Goal: Task Accomplishment & Management: Complete application form

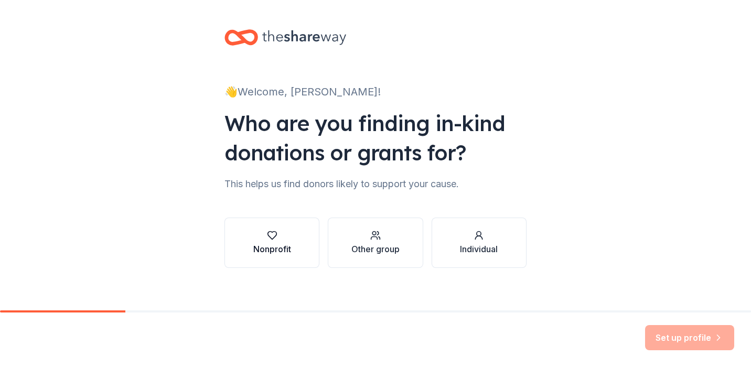
click at [271, 239] on icon "button" at bounding box center [272, 235] width 10 height 10
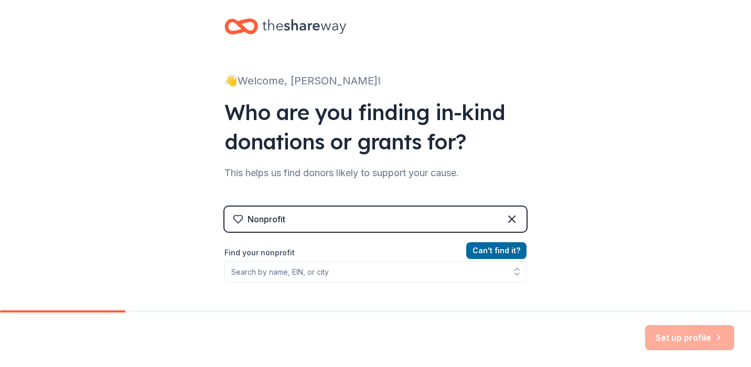
scroll to position [70, 0]
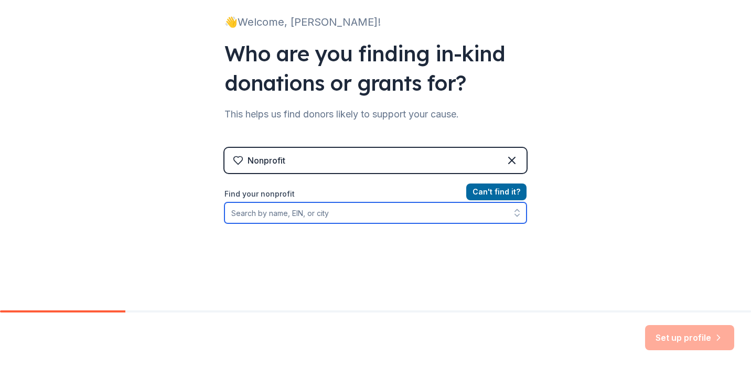
click at [285, 212] on input "Find your nonprofit" at bounding box center [375, 212] width 302 height 21
type input "Loop It Up Savannah"
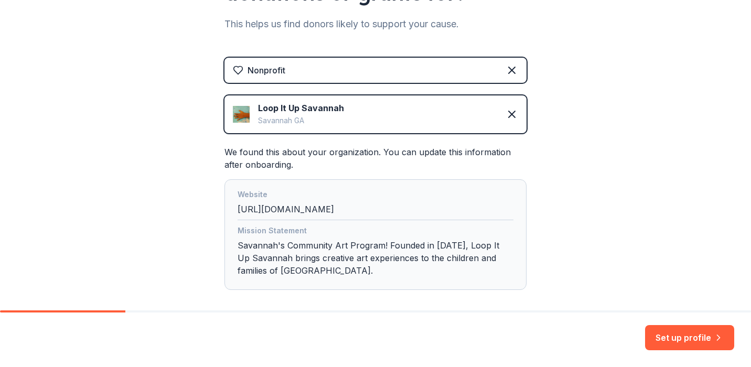
scroll to position [160, 0]
click at [294, 265] on div "Mission Statement Savannah's Community Art Program! Founded in 2008, Loop It Up…" at bounding box center [376, 252] width 276 height 57
click at [273, 266] on div "Mission Statement Savannah's Community Art Program! Founded in 2008, Loop It Up…" at bounding box center [376, 252] width 276 height 57
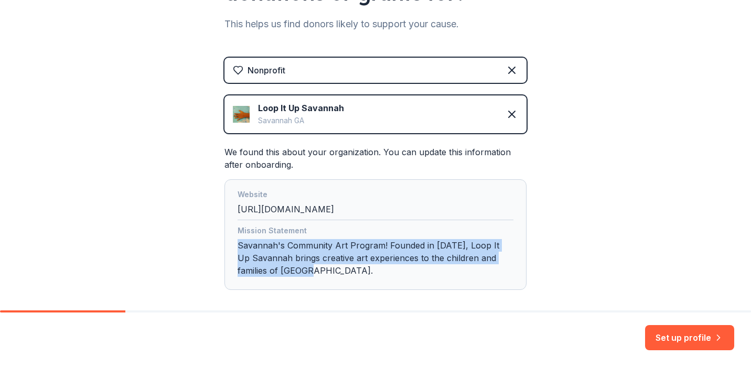
drag, startPoint x: 283, startPoint y: 270, endPoint x: 230, endPoint y: 238, distance: 62.1
click at [230, 238] on div "Website http://www.loopitupsavannah.com Mission Statement Savannah's Community …" at bounding box center [375, 234] width 302 height 111
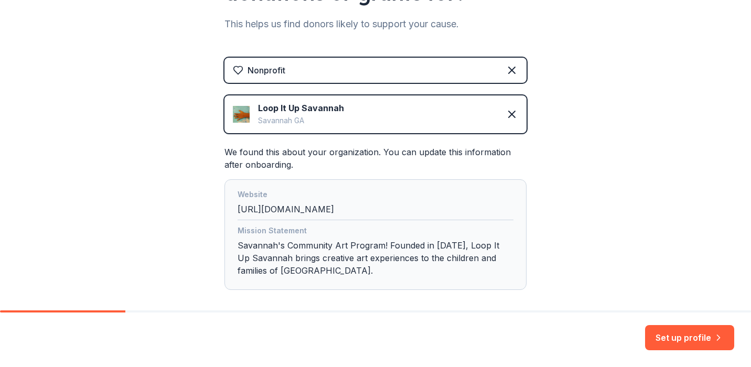
click at [247, 251] on div "Mission Statement Savannah's Community Art Program! Founded in 2008, Loop It Up…" at bounding box center [376, 252] width 276 height 57
click at [277, 268] on div "Mission Statement Savannah's Community Art Program! Founded in 2008, Loop It Up…" at bounding box center [376, 252] width 276 height 57
click at [279, 266] on div "Mission Statement Savannah's Community Art Program! Founded in 2008, Loop It Up…" at bounding box center [376, 252] width 276 height 57
click at [281, 270] on div "Mission Statement Savannah's Community Art Program! Founded in 2008, Loop It Up…" at bounding box center [376, 252] width 276 height 57
click at [676, 336] on button "Set up profile" at bounding box center [689, 337] width 89 height 25
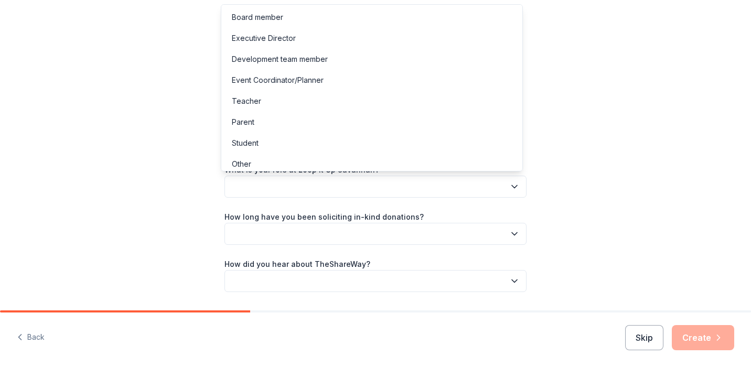
click at [381, 186] on button "button" at bounding box center [375, 187] width 302 height 22
click at [290, 58] on div "Development team member" at bounding box center [280, 59] width 96 height 13
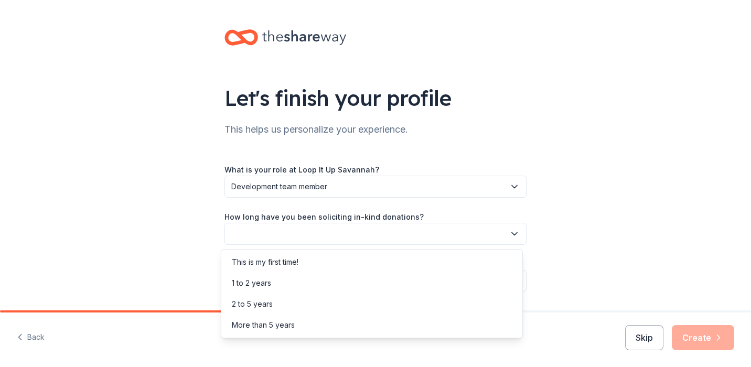
click at [250, 235] on button "button" at bounding box center [375, 234] width 302 height 22
click at [242, 306] on div "2 to 5 years" at bounding box center [252, 304] width 41 height 13
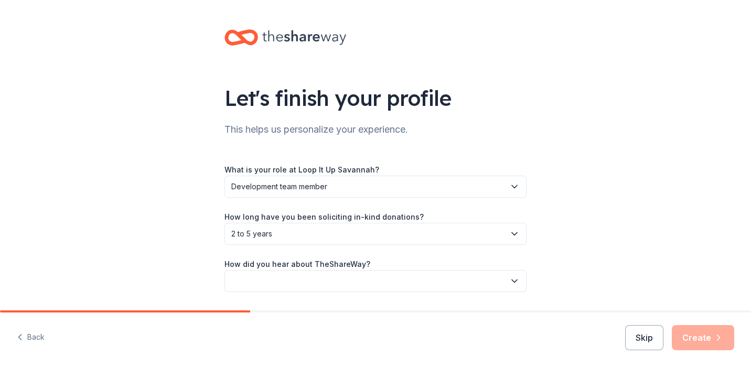
click at [260, 283] on button "button" at bounding box center [375, 281] width 302 height 22
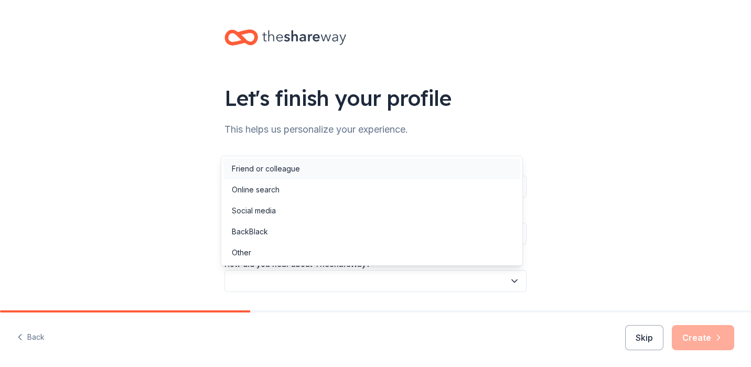
click at [257, 174] on div "Friend or colleague" at bounding box center [266, 169] width 68 height 13
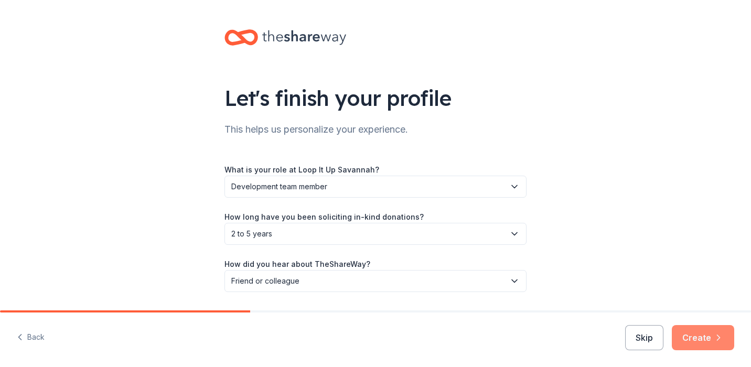
click at [704, 342] on button "Create" at bounding box center [703, 337] width 62 height 25
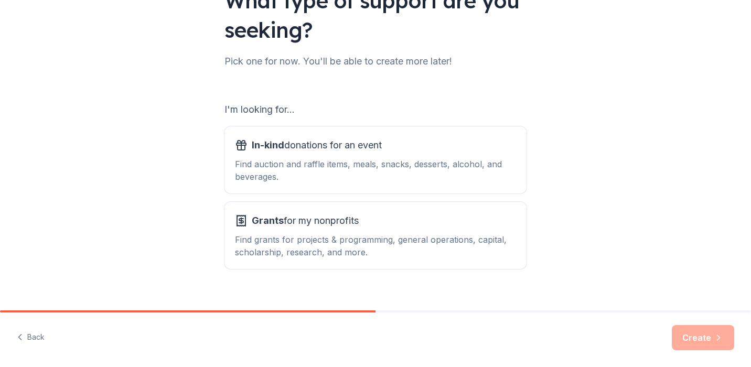
scroll to position [113, 0]
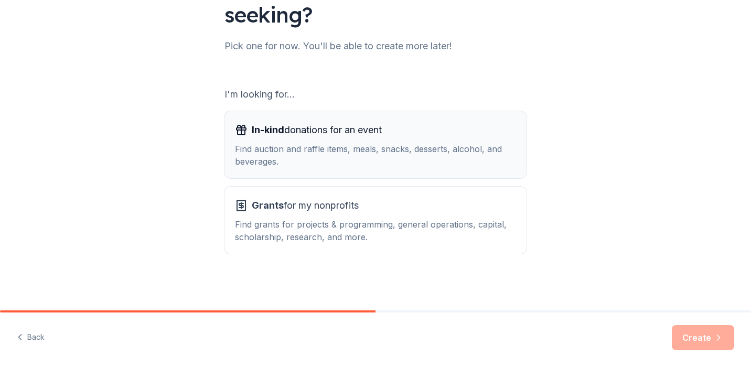
click at [292, 153] on div "Find auction and raffle items, meals, snacks, desserts, alcohol, and beverages." at bounding box center [375, 155] width 281 height 25
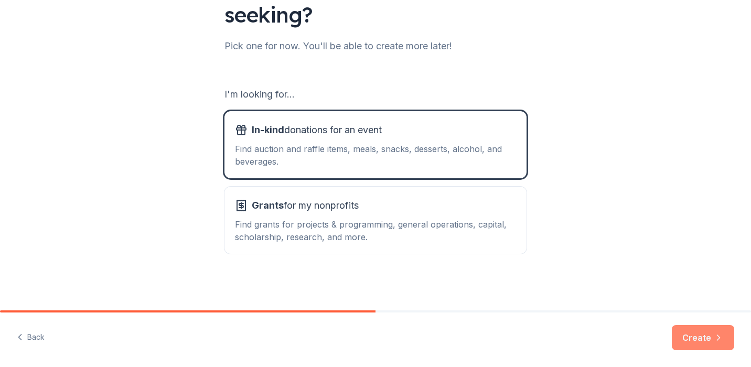
click at [704, 342] on button "Create" at bounding box center [703, 337] width 62 height 25
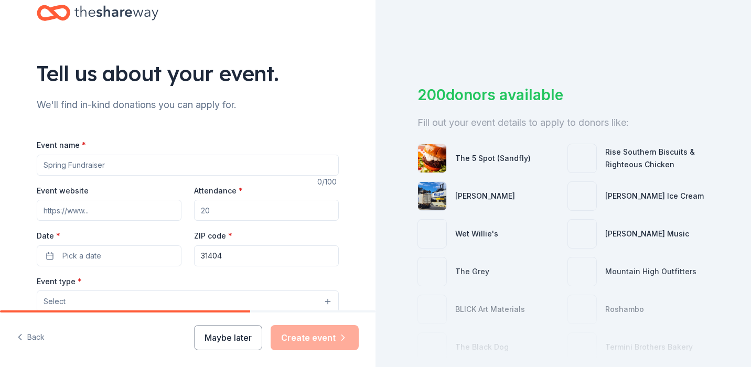
scroll to position [25, 0]
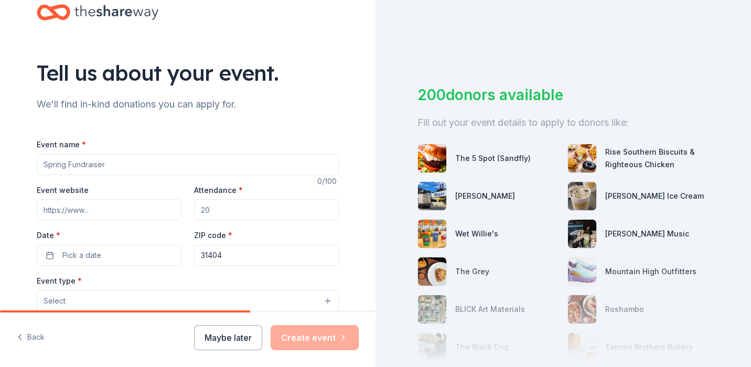
click at [99, 170] on input "Event name *" at bounding box center [188, 164] width 302 height 21
type input "the Loop It Up Cup"
click at [102, 214] on input "Event website" at bounding box center [109, 209] width 145 height 21
paste input "https://www.loopitupsavannah.com/golftournament.html"
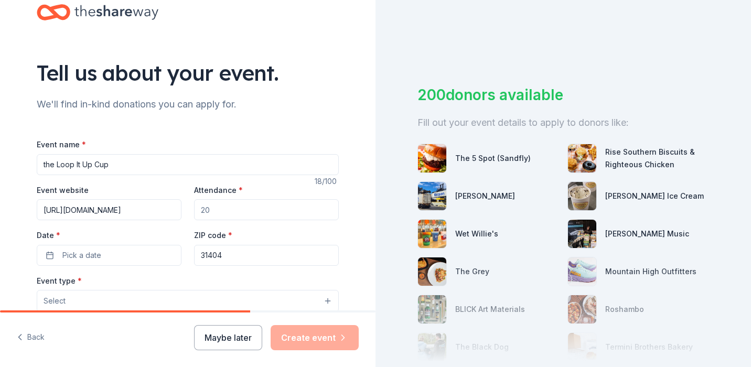
type input "https://www.loopitupsavannah.com/golftournament.html"
click at [238, 205] on input "Attendance *" at bounding box center [266, 209] width 145 height 21
type input "120"
click at [132, 251] on button "Pick a date" at bounding box center [109, 255] width 145 height 21
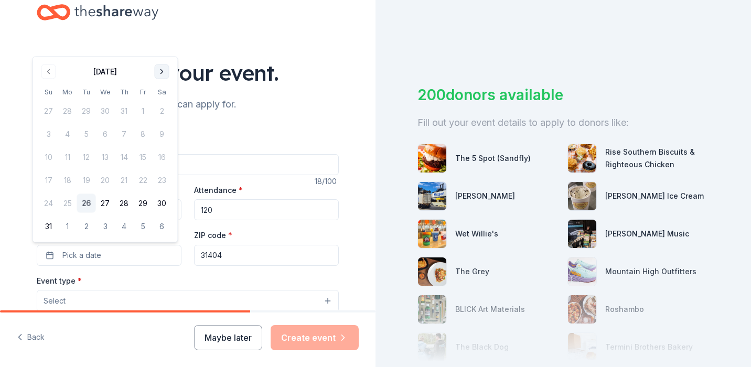
click at [160, 69] on button "Go to next month" at bounding box center [162, 72] width 15 height 15
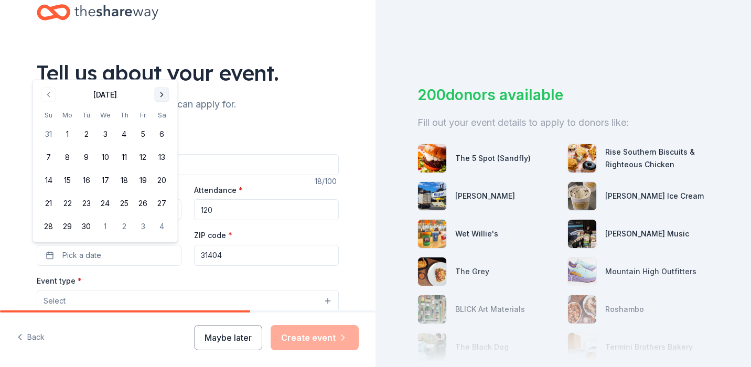
click at [162, 93] on button "Go to next month" at bounding box center [162, 95] width 15 height 15
click at [140, 158] on button "10" at bounding box center [143, 157] width 19 height 19
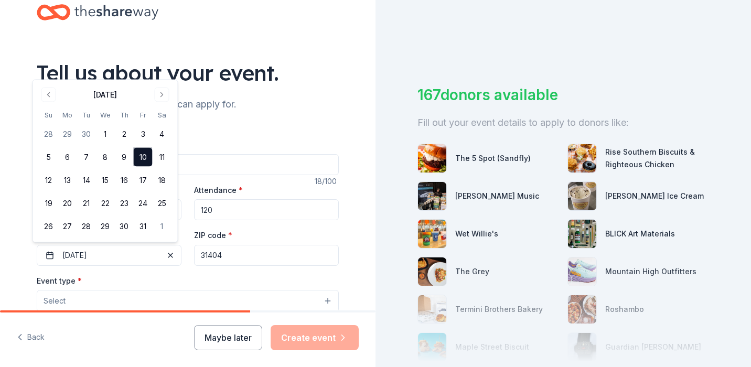
click at [227, 258] on input "31404" at bounding box center [266, 255] width 145 height 21
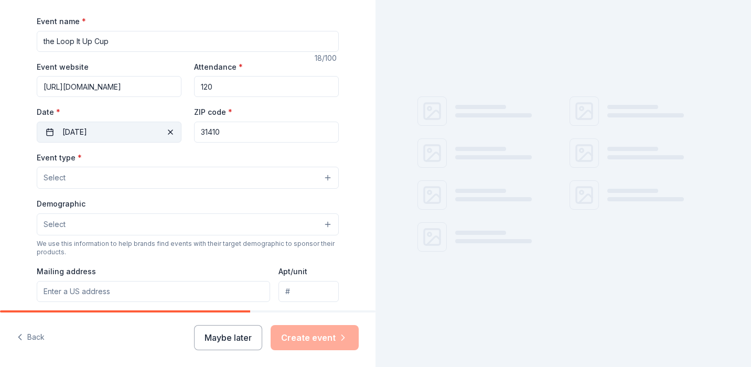
scroll to position [149, 0]
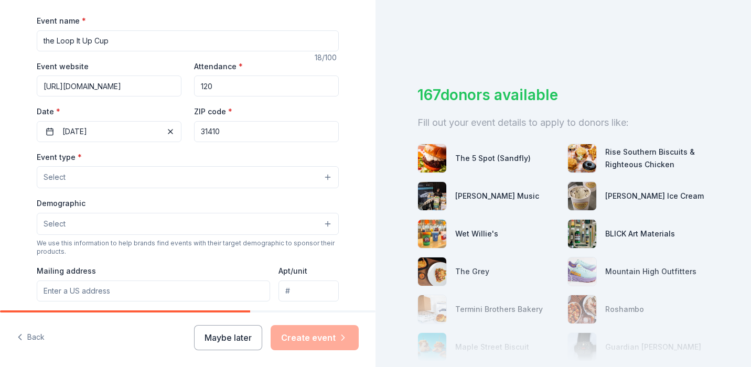
type input "31410"
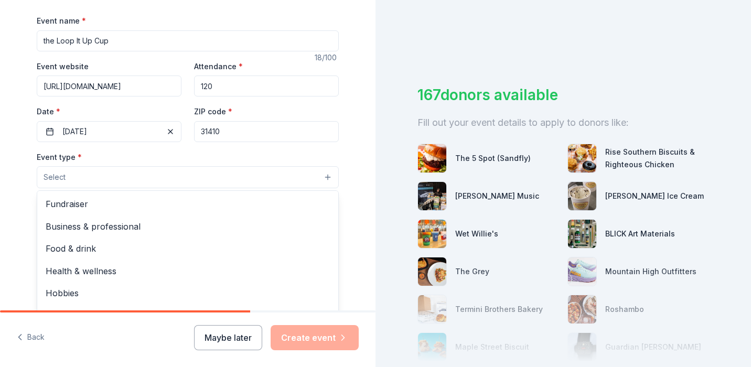
click at [119, 173] on button "Select" at bounding box center [188, 177] width 302 height 22
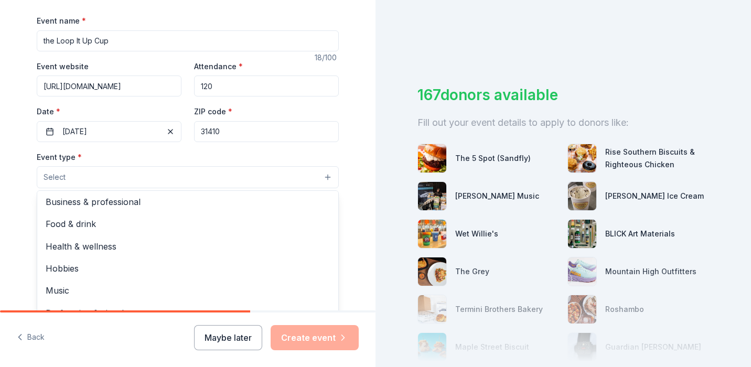
scroll to position [0, 0]
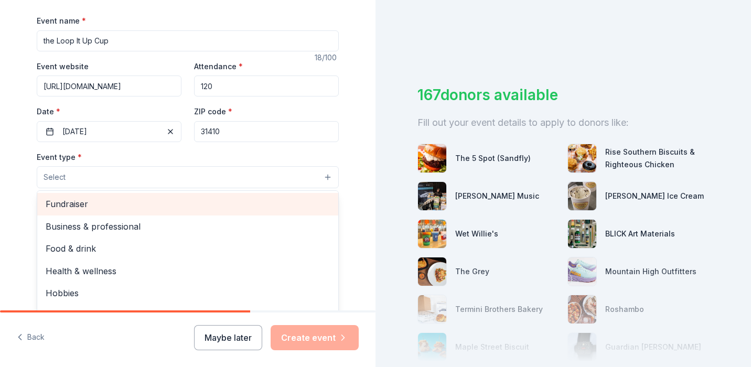
click at [79, 208] on span "Fundraiser" at bounding box center [188, 204] width 284 height 14
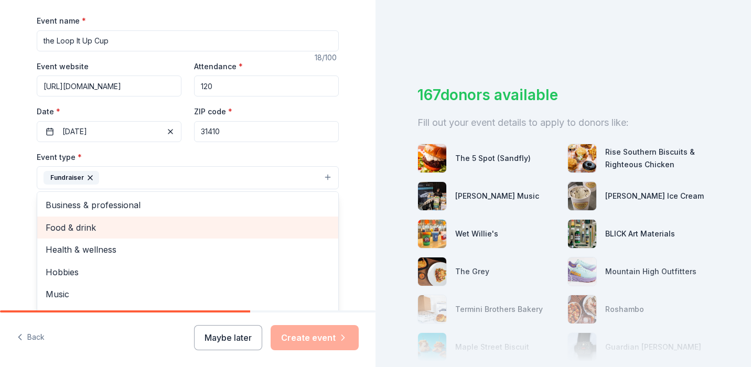
scroll to position [13, 0]
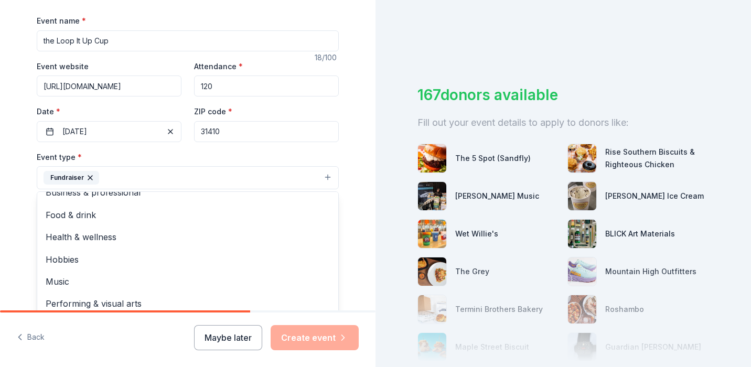
click at [23, 229] on div "Tell us about your event. We'll find in-kind donations you can apply for. Event…" at bounding box center [188, 200] width 336 height 699
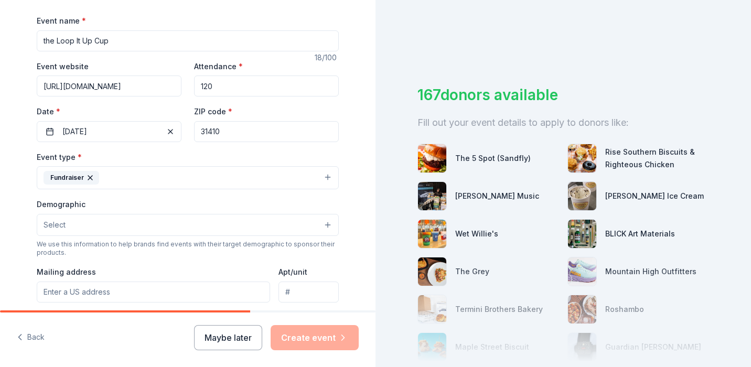
click at [151, 174] on button "Fundraiser" at bounding box center [188, 177] width 302 height 23
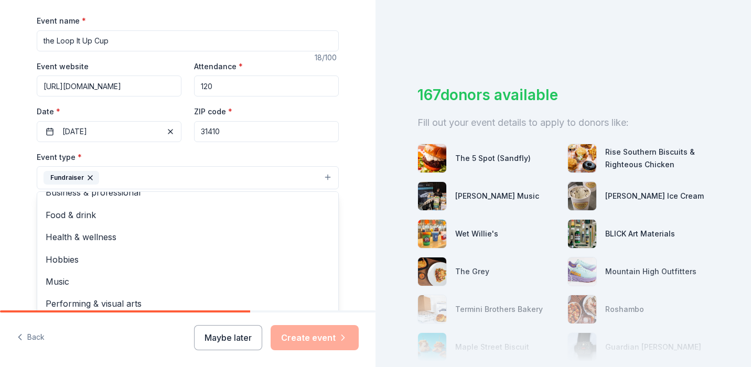
click at [20, 229] on div "Tell us about your event. We'll find in-kind donations you can apply for. Event…" at bounding box center [188, 200] width 336 height 699
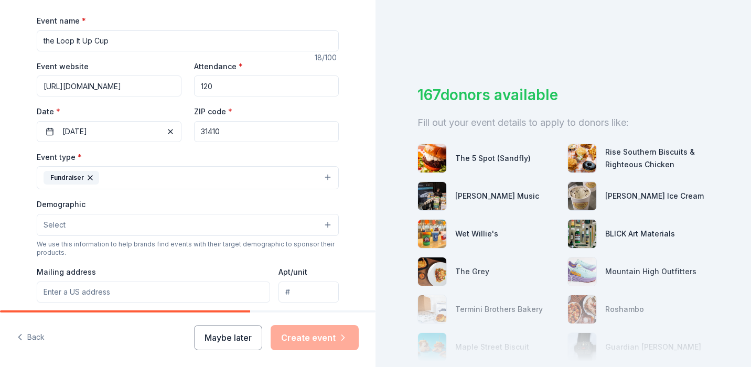
click at [76, 228] on button "Select" at bounding box center [188, 225] width 302 height 22
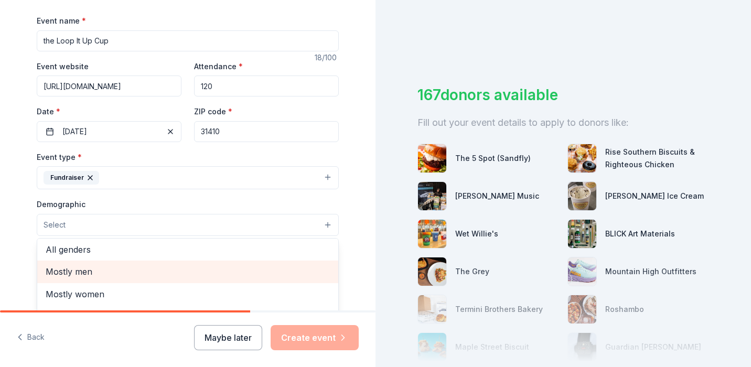
scroll to position [0, 0]
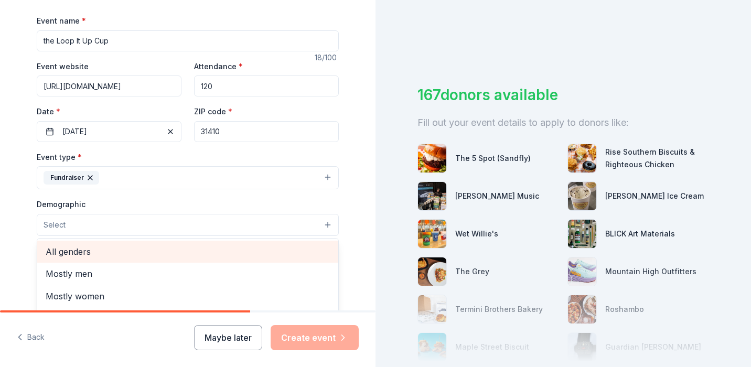
click at [70, 251] on span "All genders" at bounding box center [188, 252] width 284 height 14
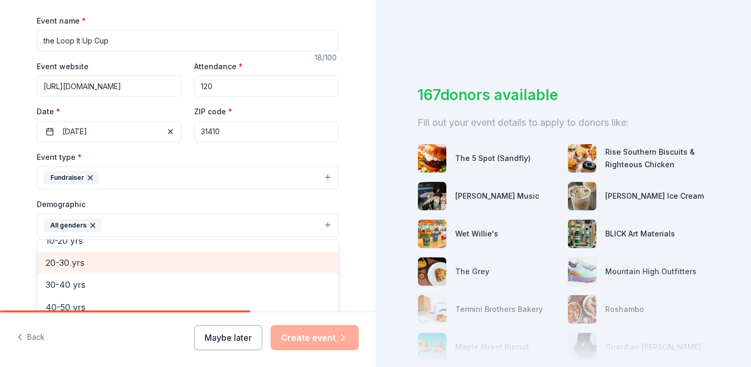
scroll to position [104, 0]
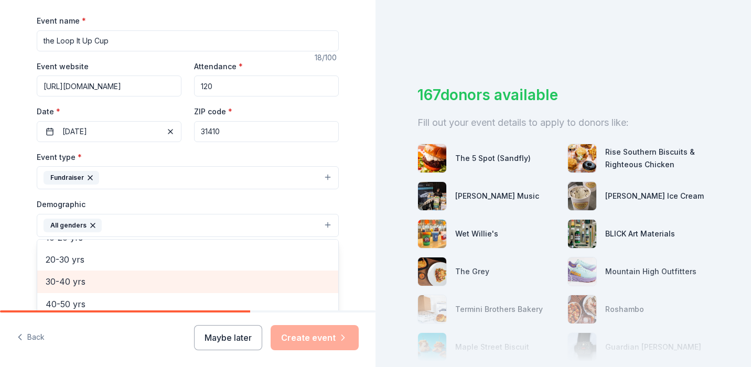
click at [63, 285] on span "30-40 yrs" at bounding box center [188, 282] width 284 height 14
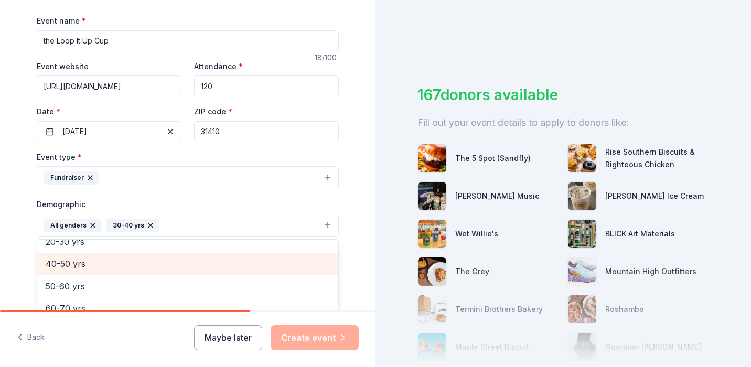
click at [63, 272] on div "40-50 yrs" at bounding box center [187, 264] width 301 height 22
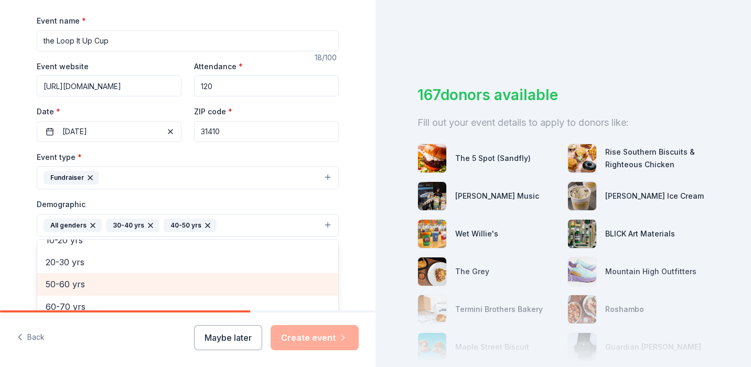
click at [60, 281] on span "50-60 yrs" at bounding box center [188, 284] width 284 height 14
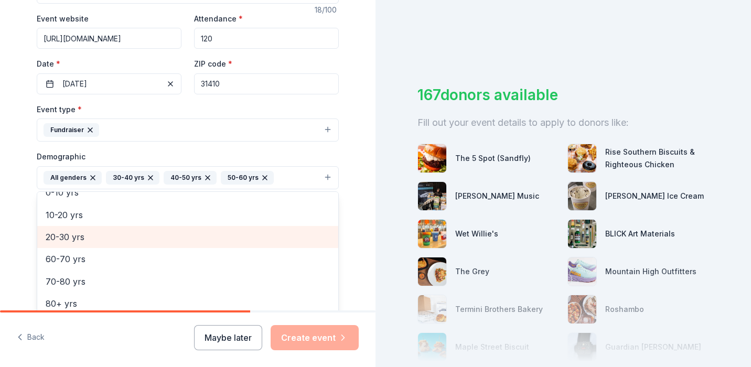
scroll to position [198, 0]
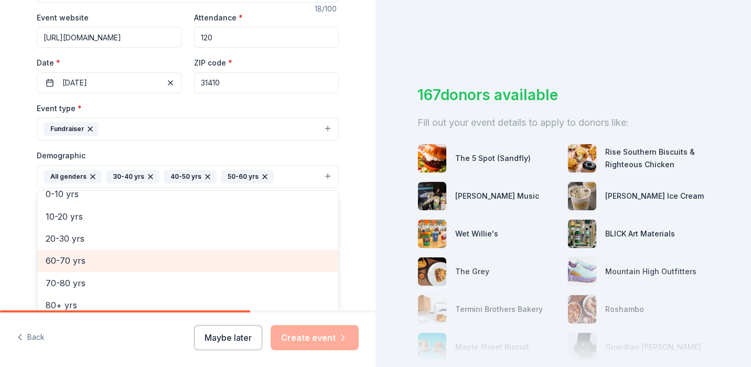
click at [57, 267] on span "60-70 yrs" at bounding box center [188, 261] width 284 height 14
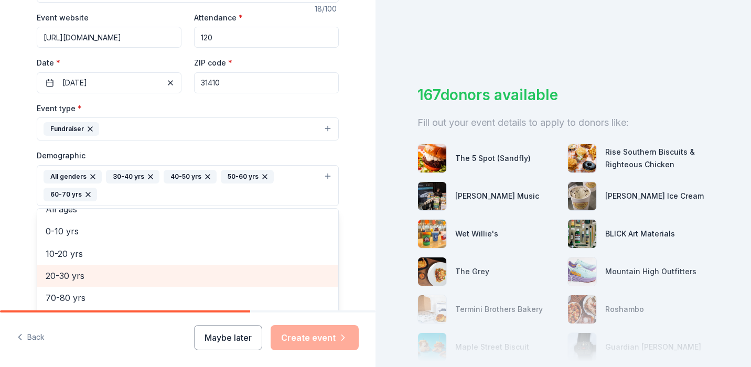
scroll to position [0, 0]
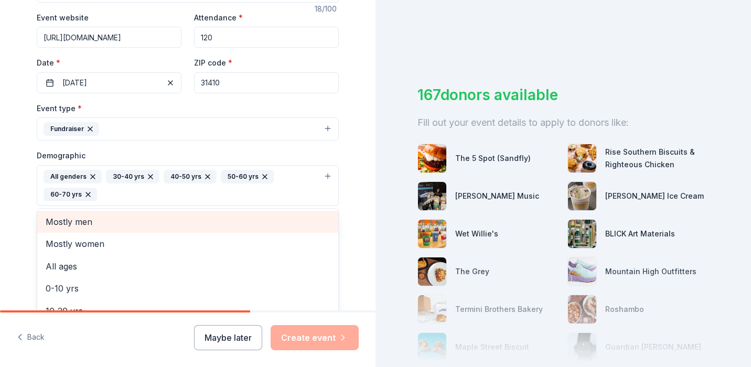
click at [58, 225] on span "Mostly men" at bounding box center [188, 222] width 284 height 14
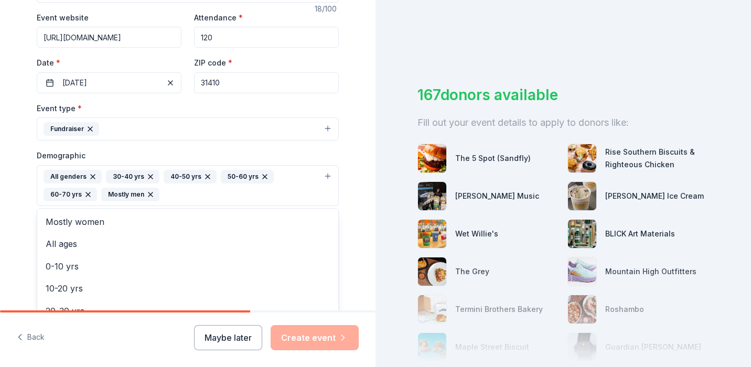
click at [20, 229] on div "Tell us about your event. We'll find in-kind donations you can apply for. Event…" at bounding box center [188, 161] width 336 height 718
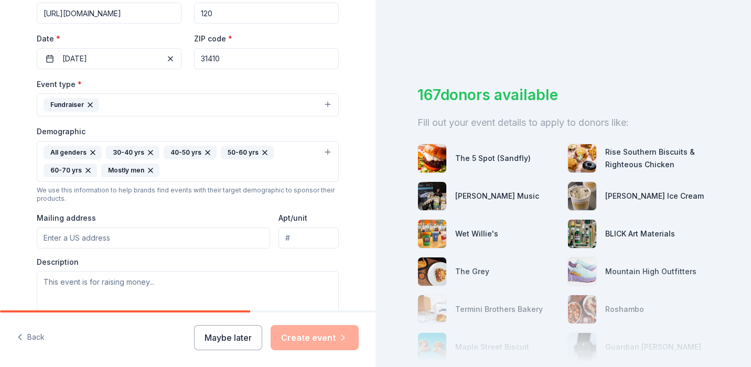
scroll to position [231, 0]
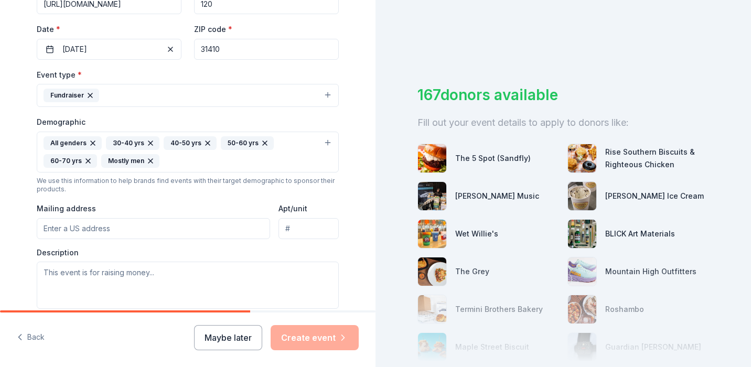
click at [57, 234] on input "Mailing address" at bounding box center [153, 228] width 233 height 21
type input "1106 E 59th St"
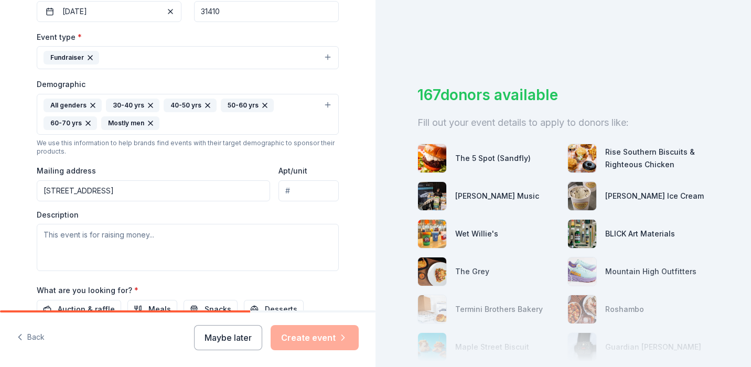
scroll to position [294, 0]
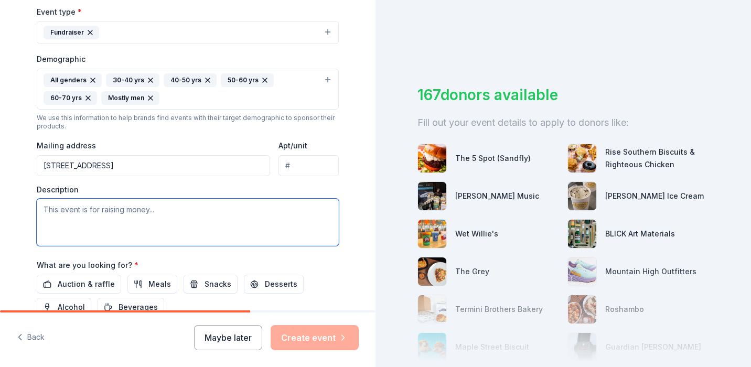
click at [60, 212] on textarea at bounding box center [188, 222] width 302 height 47
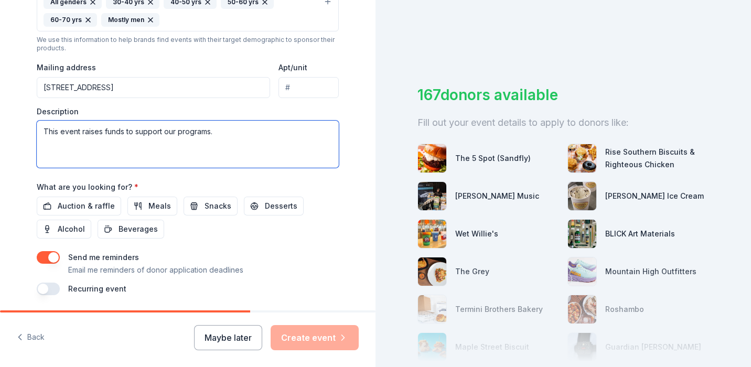
scroll to position [376, 0]
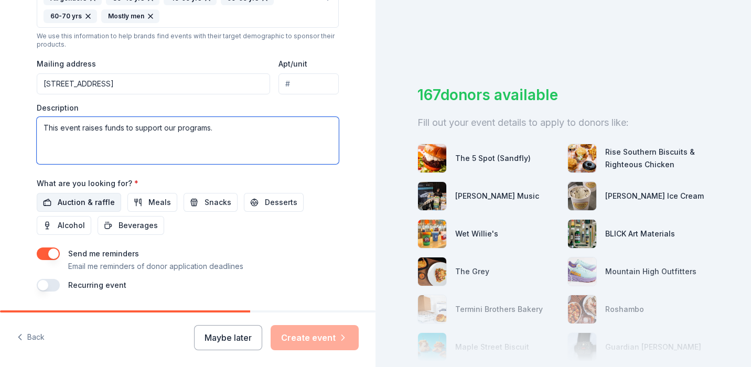
type textarea "This event raises funds to support our programs."
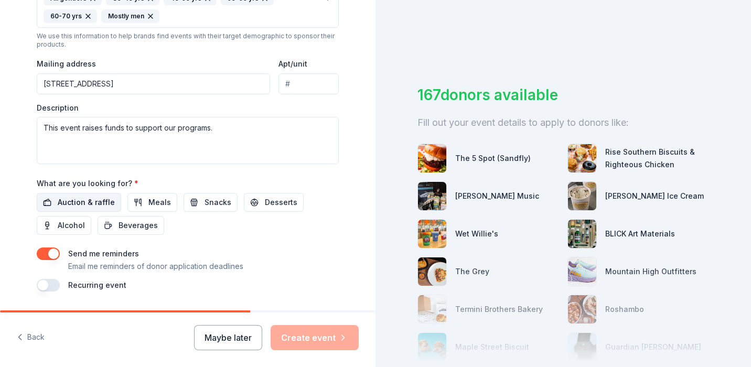
click at [81, 202] on span "Auction & raffle" at bounding box center [86, 202] width 57 height 13
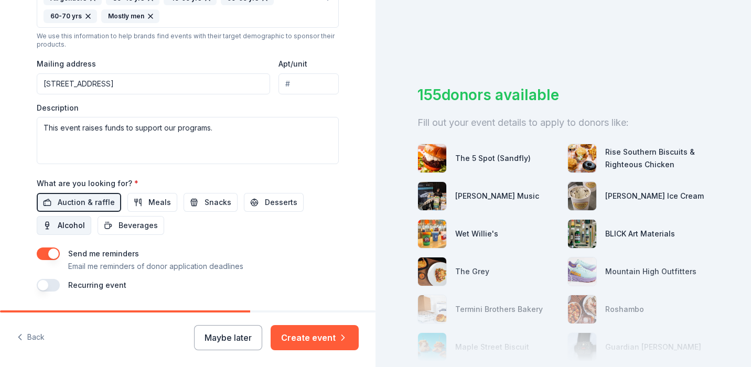
click at [65, 223] on span "Alcohol" at bounding box center [71, 225] width 27 height 13
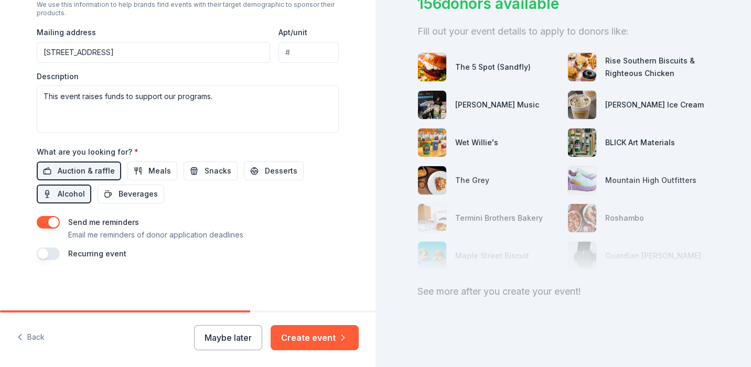
scroll to position [407, 0]
click at [39, 256] on button "button" at bounding box center [48, 254] width 23 height 13
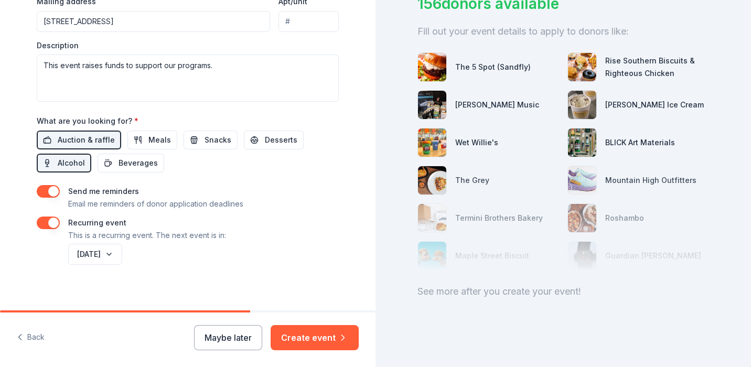
scroll to position [445, 0]
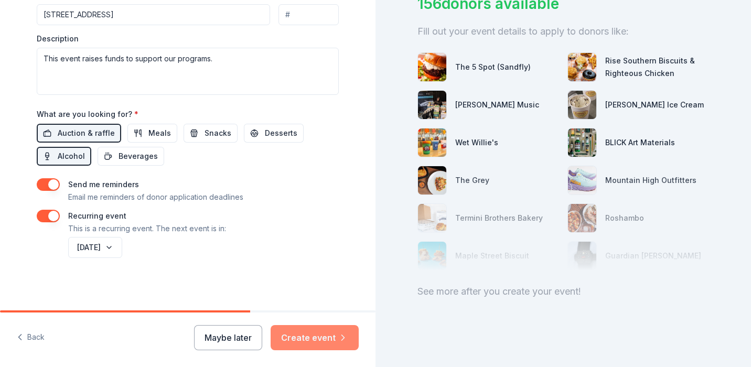
click at [304, 336] on button "Create event" at bounding box center [315, 337] width 88 height 25
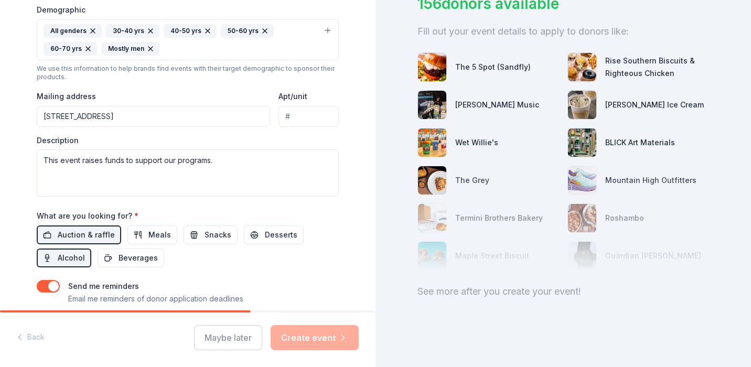
scroll to position [344, 0]
click at [121, 119] on input "1106 E 59th St" at bounding box center [153, 115] width 233 height 21
click at [101, 114] on input "1106 E 59th St" at bounding box center [153, 115] width 233 height 21
type input "1106 East 59th Street, Savannah, GA, 31404"
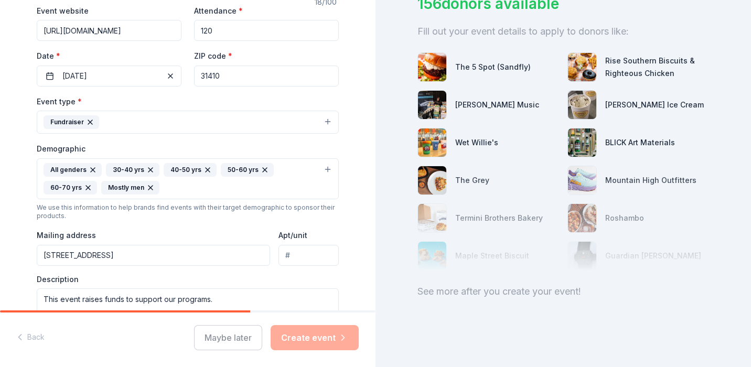
scroll to position [204, 0]
click at [209, 122] on button "Fundraiser" at bounding box center [188, 122] width 302 height 23
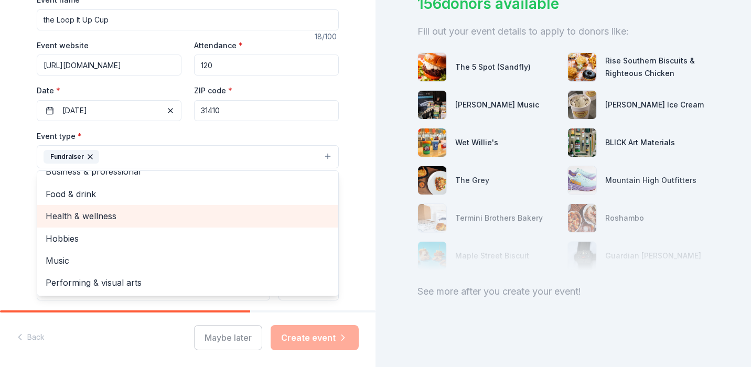
scroll to position [12, 0]
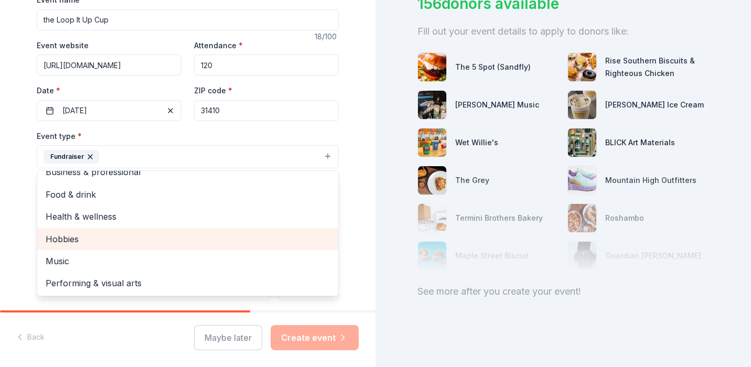
click at [106, 236] on span "Hobbies" at bounding box center [188, 239] width 284 height 14
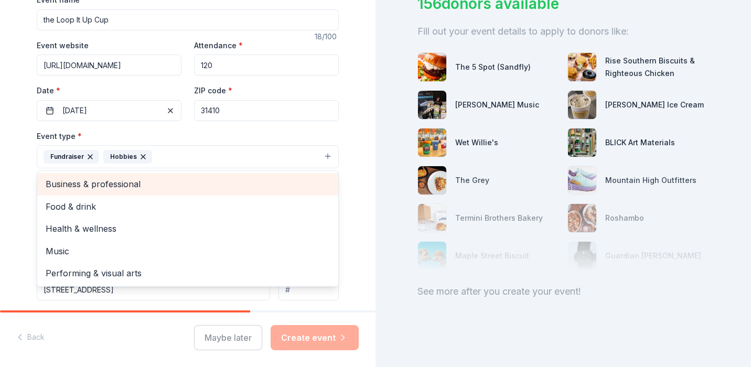
click at [104, 184] on span "Business & professional" at bounding box center [188, 184] width 284 height 14
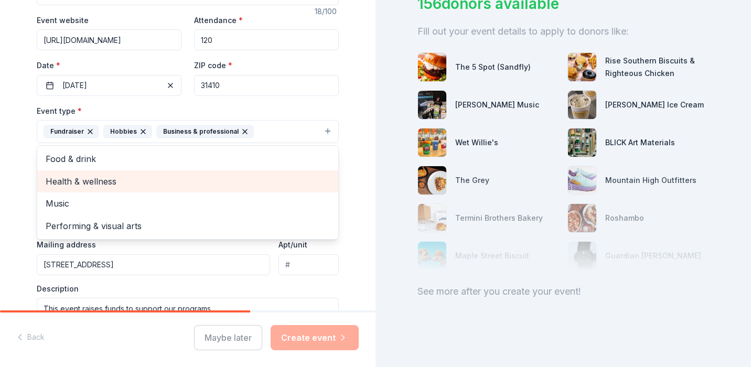
scroll to position [201, 0]
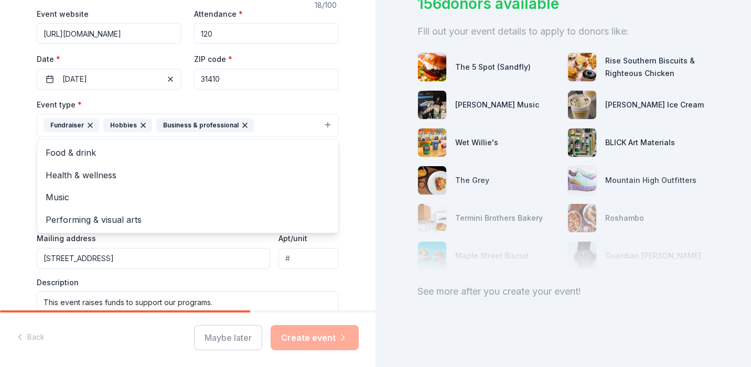
click at [23, 198] on div "Tell us about your event. We'll find in-kind donations you can apply for. Event…" at bounding box center [188, 177] width 336 height 756
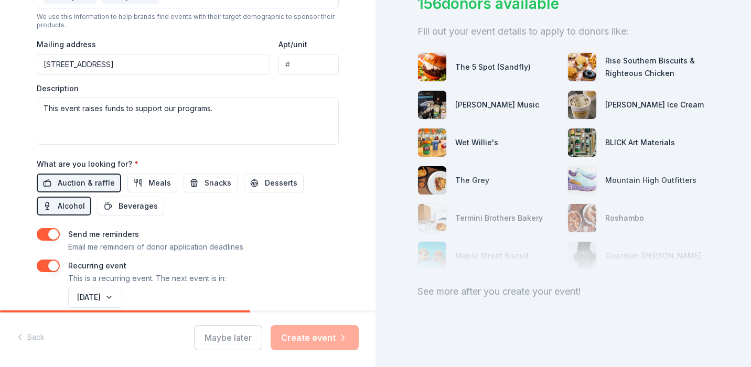
scroll to position [398, 0]
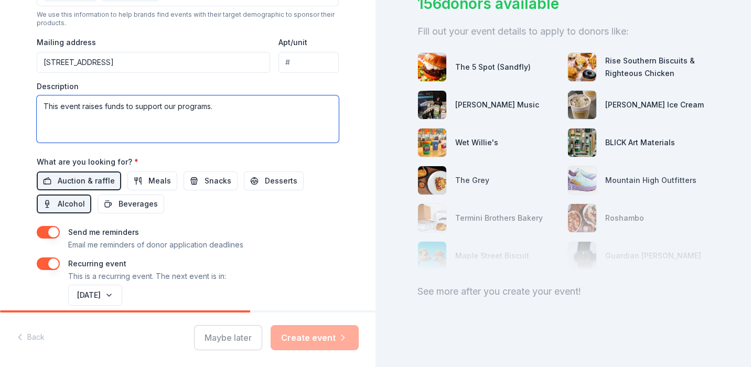
click at [172, 104] on textarea "This event raises funds to support our programs." at bounding box center [188, 118] width 302 height 47
click at [230, 109] on textarea "This event raises funds to support Loop It Up programs." at bounding box center [188, 118] width 302 height 47
click at [132, 107] on textarea "This event raises funds to support Loop It Up programming." at bounding box center [188, 118] width 302 height 47
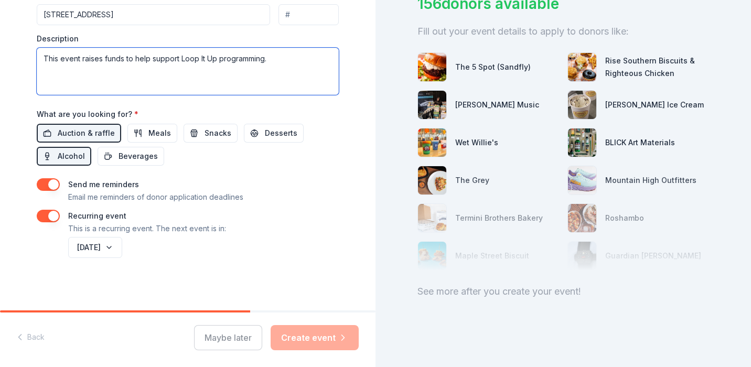
scroll to position [445, 0]
click at [309, 341] on div "Maybe later Create event" at bounding box center [276, 337] width 165 height 25
click at [242, 252] on div "October 2026" at bounding box center [202, 247] width 273 height 25
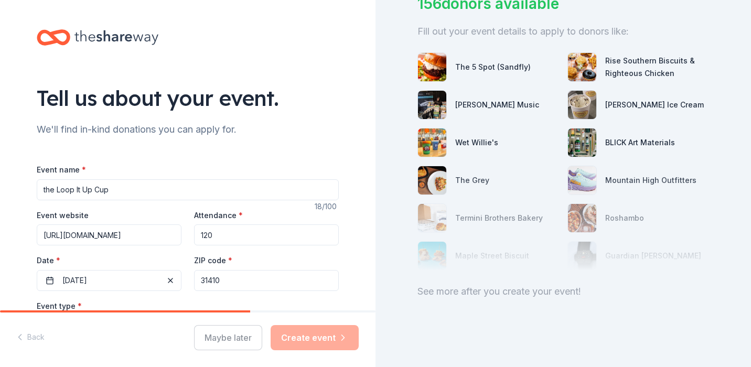
scroll to position [445, 0]
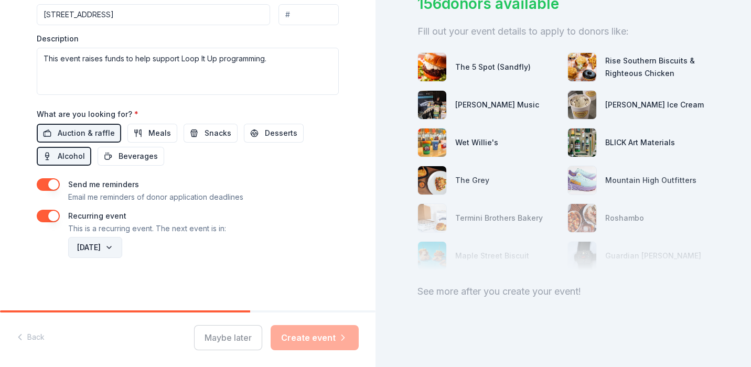
click at [122, 245] on button "October 2026" at bounding box center [95, 247] width 54 height 21
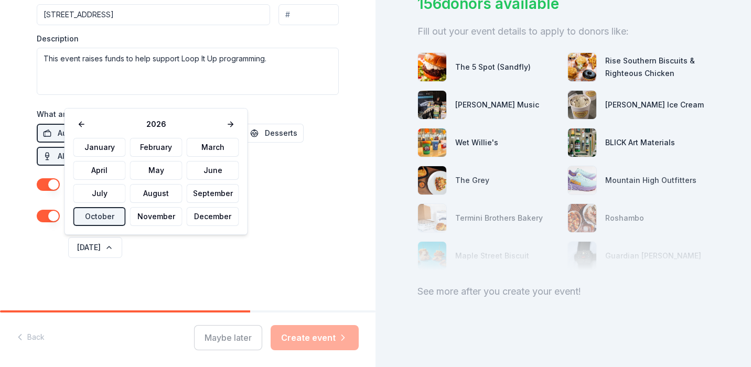
click at [172, 246] on div "October 2026" at bounding box center [202, 247] width 273 height 25
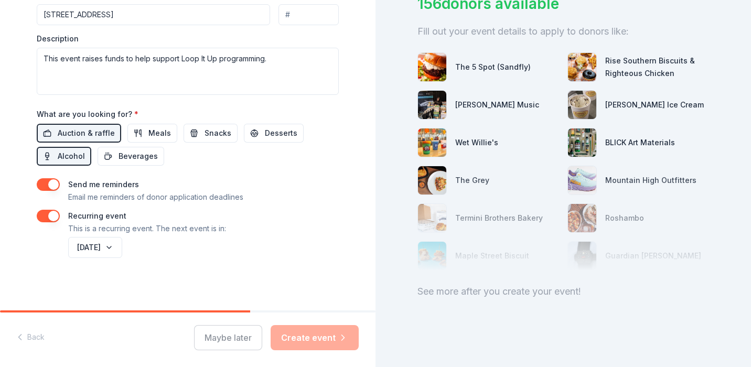
click at [242, 339] on div "Maybe later Create event" at bounding box center [276, 337] width 165 height 25
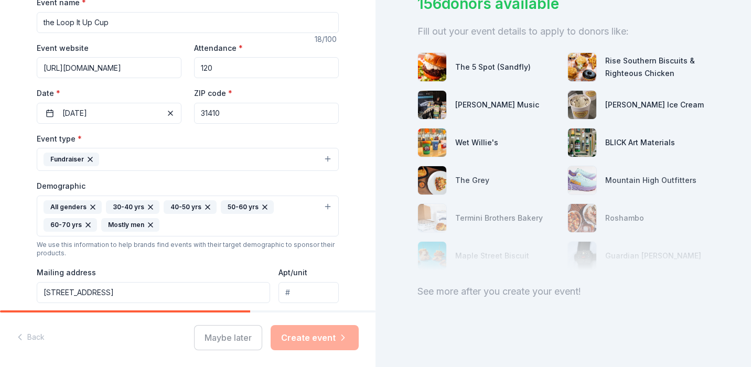
scroll to position [163, 0]
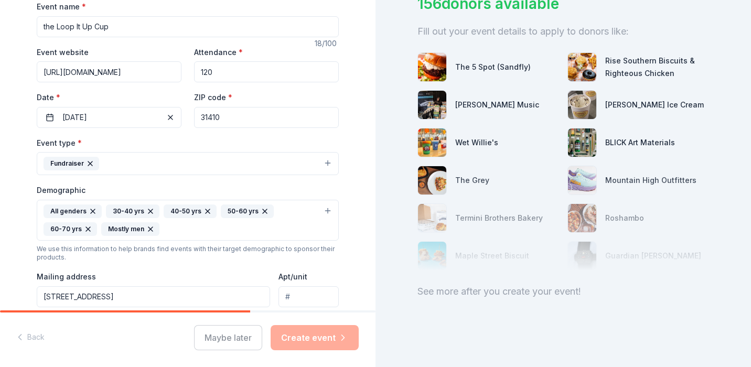
click at [37, 73] on input "https://www.loopitupsavannah.com/golftournament.html" at bounding box center [109, 71] width 145 height 21
drag, startPoint x: 37, startPoint y: 73, endPoint x: 235, endPoint y: 103, distance: 200.6
click at [235, 103] on div "Event website https://www.loopitupsavannah.com/golftournament.html Attendance *…" at bounding box center [188, 87] width 302 height 82
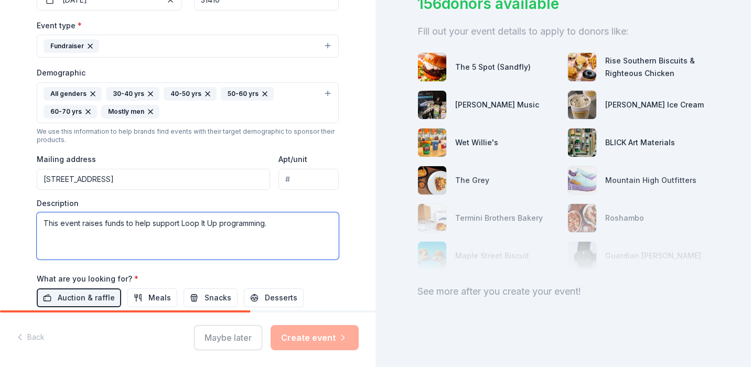
scroll to position [0, 0]
click at [83, 245] on textarea "This event raises funds to help support Loop It Up programming." at bounding box center [188, 235] width 302 height 47
paste textarea "https://www.loopitupsavannah.com/golftournament.html"
type textarea "This event raises funds to help support Loop It Up programming.https://www.loop…"
drag, startPoint x: 304, startPoint y: 236, endPoint x: 14, endPoint y: 220, distance: 291.0
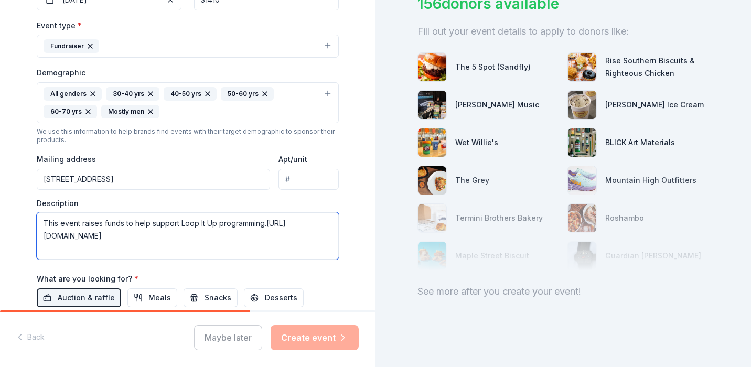
click at [14, 220] on div "Tell us about your event. We'll find in-kind donations you can apply for. Event…" at bounding box center [188, 97] width 376 height 756
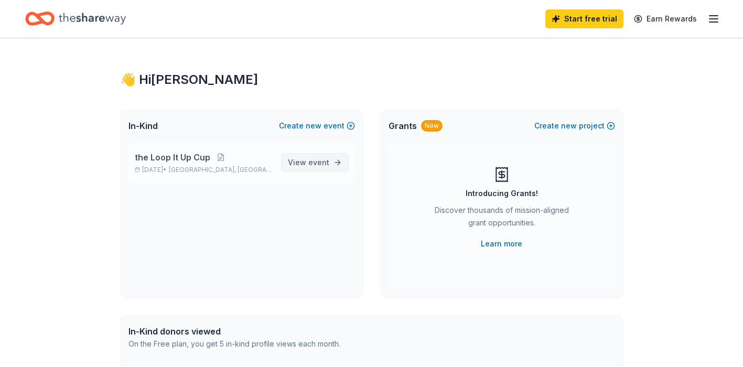
click at [323, 163] on span "event" at bounding box center [318, 162] width 21 height 9
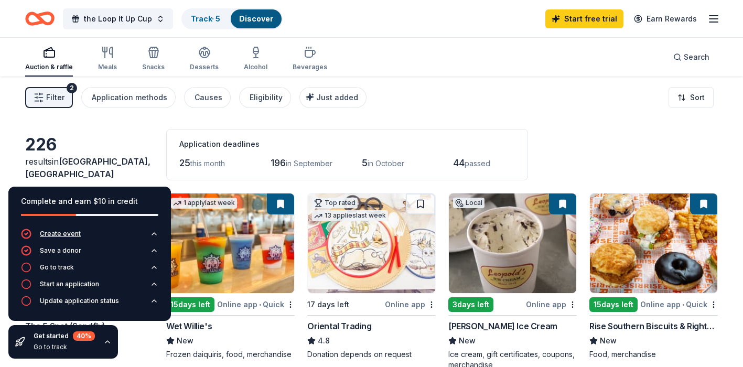
click at [63, 234] on div "Create event" at bounding box center [60, 234] width 41 height 8
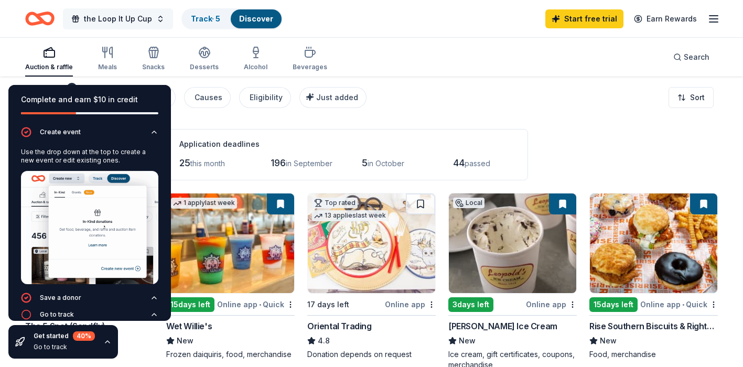
click at [119, 19] on span "the Loop It Up Cup" at bounding box center [118, 19] width 68 height 13
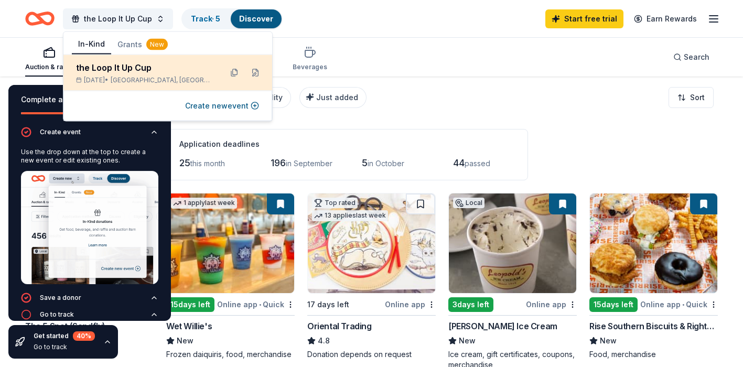
click at [192, 78] on span "Wilmington Island, GA" at bounding box center [162, 80] width 103 height 8
click at [255, 72] on button at bounding box center [255, 73] width 17 height 17
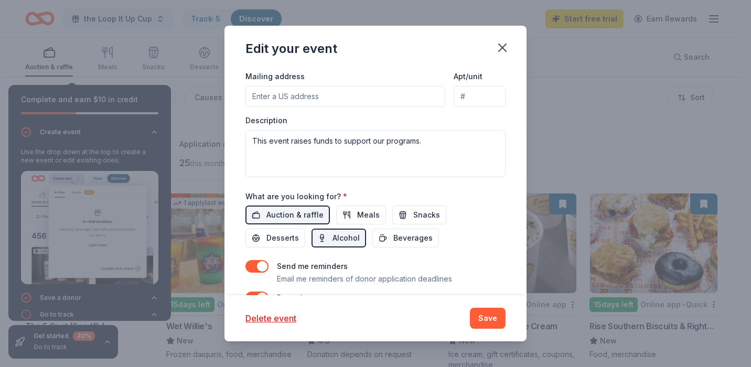
scroll to position [328, 0]
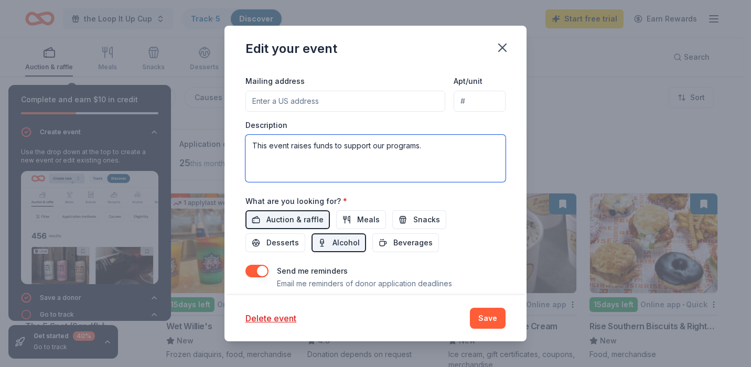
click at [428, 146] on textarea "This event raises funds to support our programs." at bounding box center [375, 158] width 260 height 47
drag, startPoint x: 428, startPoint y: 146, endPoint x: 230, endPoint y: 140, distance: 198.3
click at [230, 140] on div "Update donors you've applied to Let donors know of any updates you've made sinc…" at bounding box center [375, 181] width 302 height 227
paste textarea "help support Loop It Up programming.https://www.loopitupsavannah.com/golftourna…"
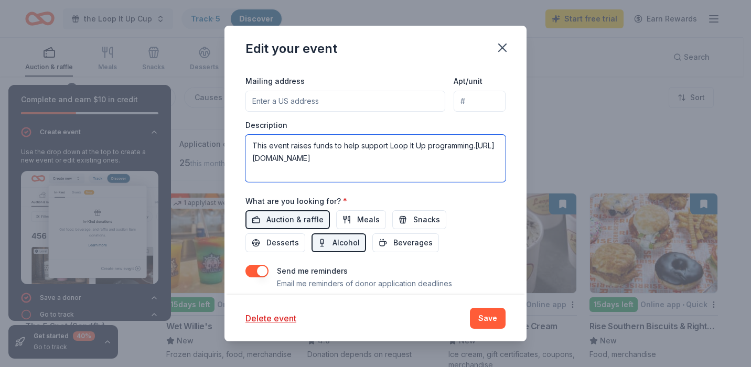
drag, startPoint x: 275, startPoint y: 174, endPoint x: 299, endPoint y: 158, distance: 28.8
click at [299, 158] on textarea "This event raises funds to help support Loop It Up programming.https://www.loop…" at bounding box center [375, 158] width 260 height 47
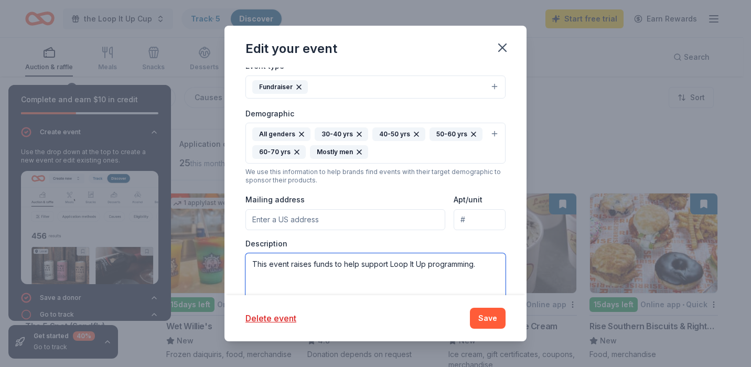
scroll to position [205, 0]
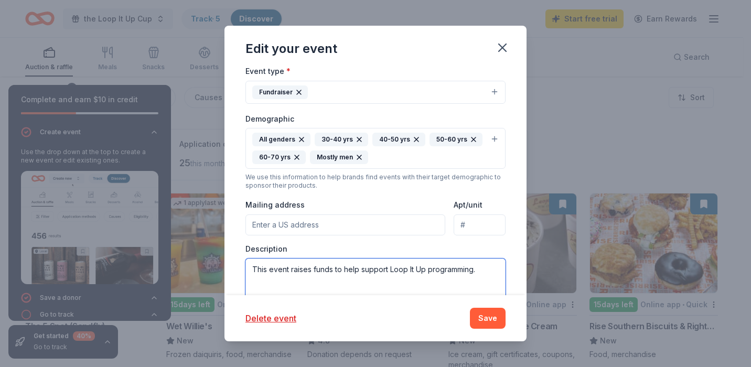
type textarea "This event raises funds to help support Loop It Up programming."
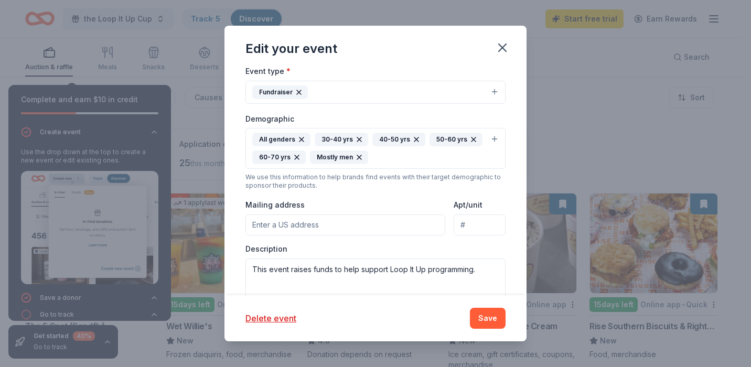
click at [334, 229] on input "Mailing address" at bounding box center [345, 225] width 200 height 21
type input "1106 East 59th Street, Savannah, GA, 31404"
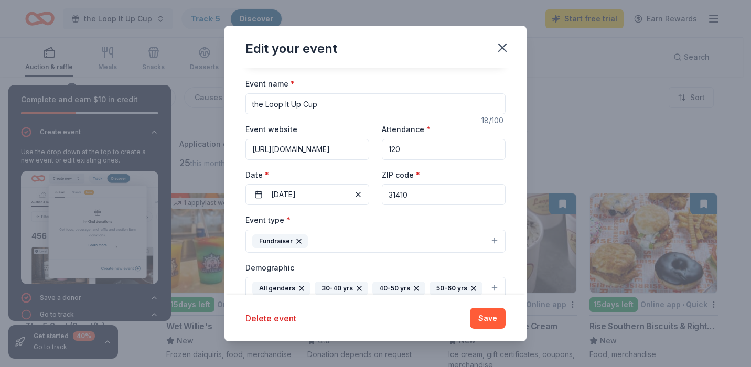
scroll to position [57, 0]
click at [330, 243] on button "Fundraiser" at bounding box center [375, 240] width 260 height 23
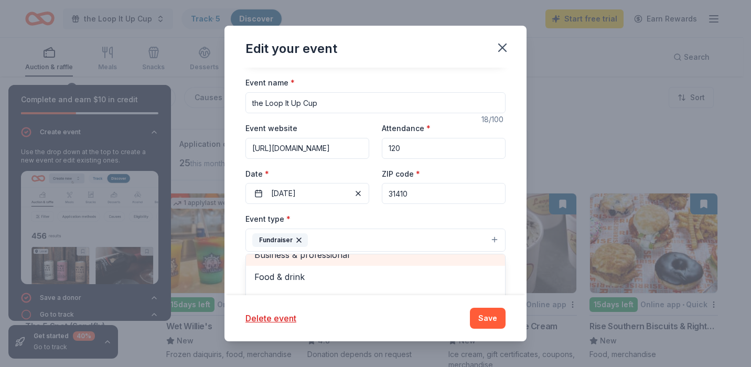
scroll to position [0, 0]
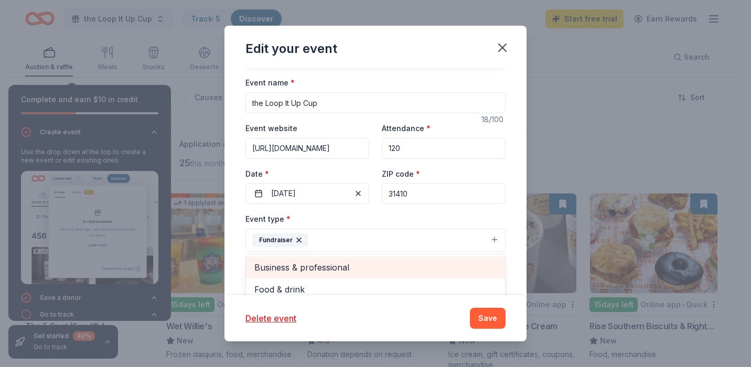
click at [304, 264] on span "Business & professional" at bounding box center [375, 268] width 242 height 14
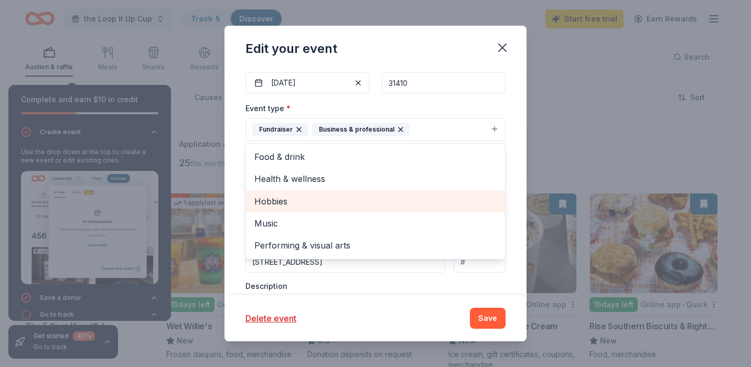
scroll to position [169, 0]
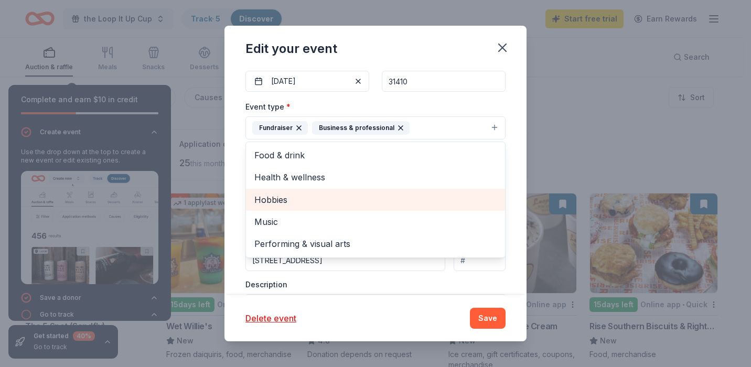
click at [301, 202] on span "Hobbies" at bounding box center [375, 200] width 242 height 14
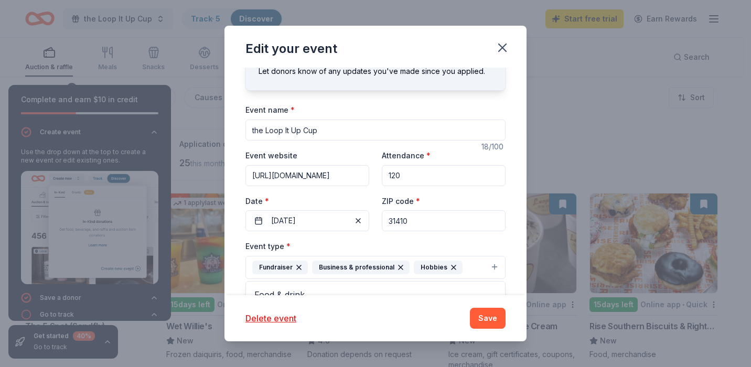
scroll to position [29, 0]
click at [418, 220] on div "Event name * the Loop It Up Cup 18 /100 Event website https://www.loopitupsavan…" at bounding box center [375, 374] width 260 height 542
click at [409, 219] on input "31410" at bounding box center [444, 220] width 124 height 21
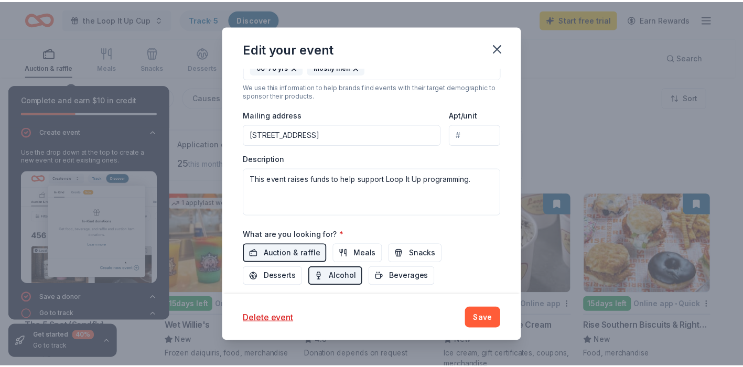
scroll to position [396, 0]
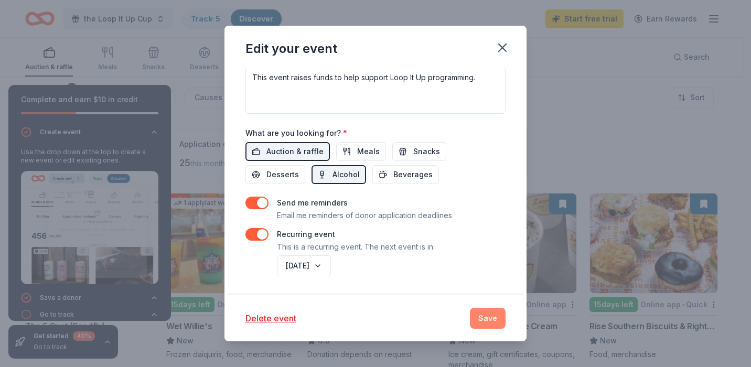
type input "31404"
click at [479, 317] on button "Save" at bounding box center [488, 318] width 36 height 21
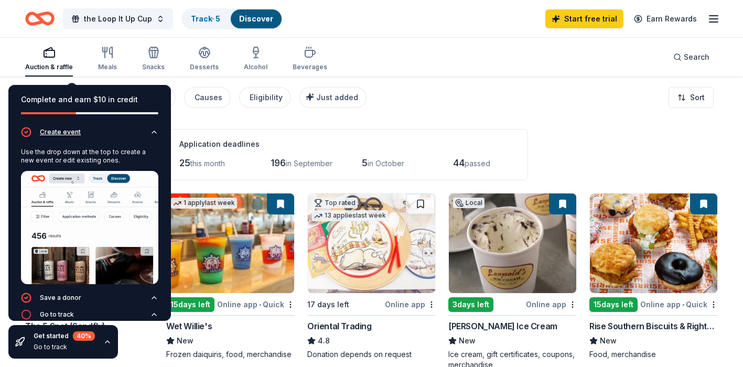
click at [150, 132] on icon "button" at bounding box center [154, 132] width 8 height 8
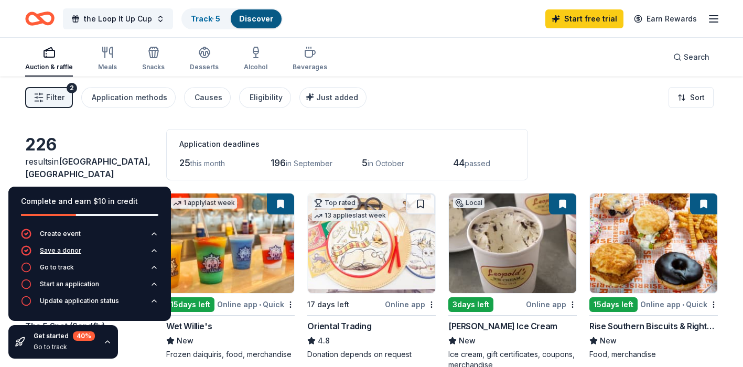
click at [156, 251] on icon "button" at bounding box center [154, 250] width 8 height 8
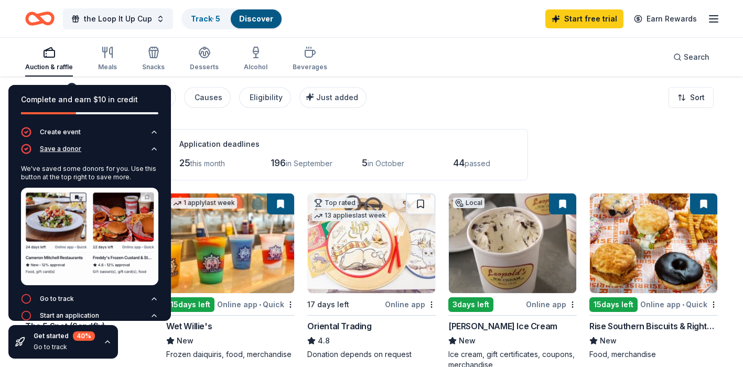
click at [150, 149] on icon "button" at bounding box center [154, 149] width 8 height 8
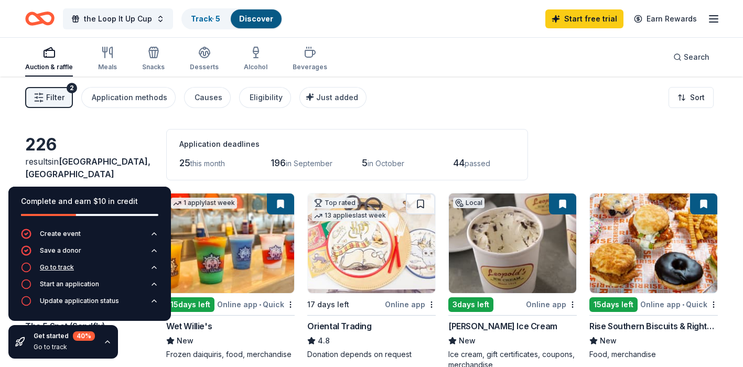
click at [58, 266] on div "Go to track" at bounding box center [57, 267] width 34 height 8
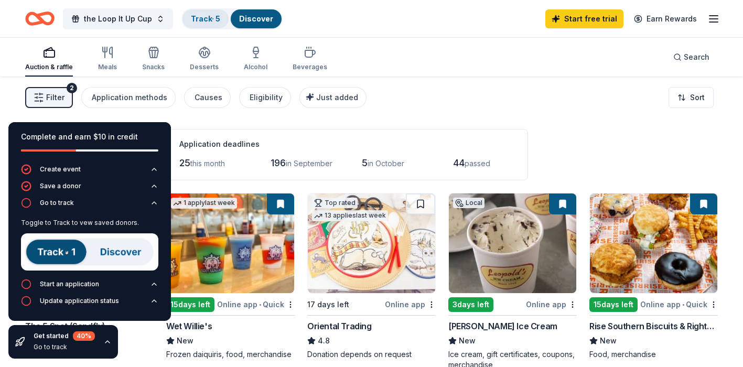
click at [205, 17] on link "Track · 5" at bounding box center [205, 18] width 29 height 9
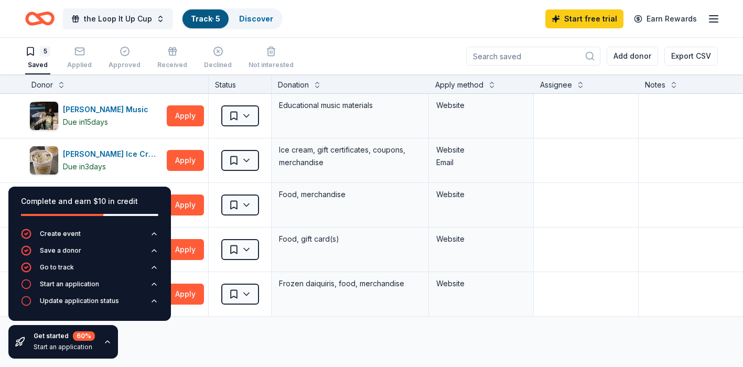
click at [106, 342] on icon "button" at bounding box center [107, 342] width 8 height 8
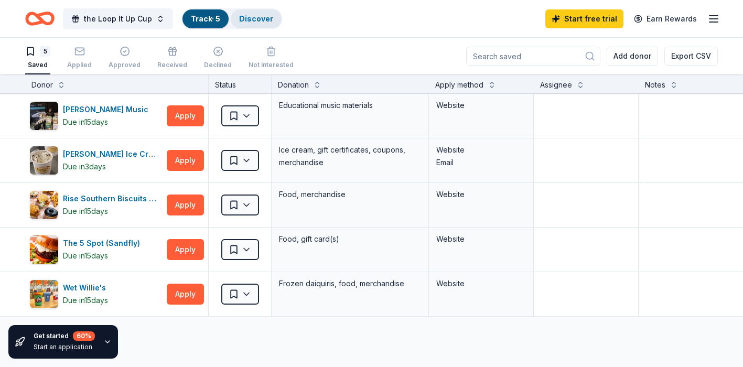
click at [258, 19] on link "Discover" at bounding box center [256, 18] width 34 height 9
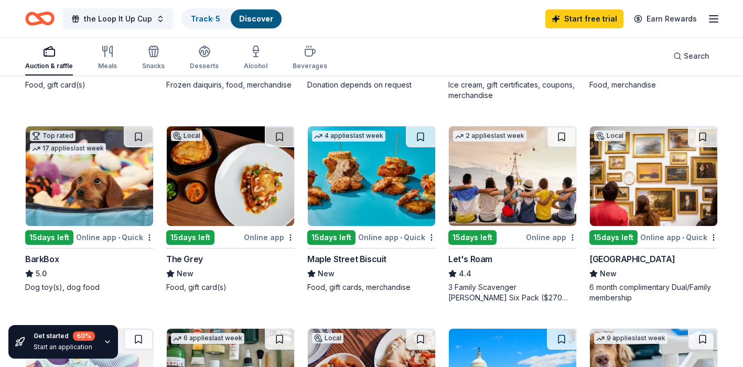
scroll to position [271, 0]
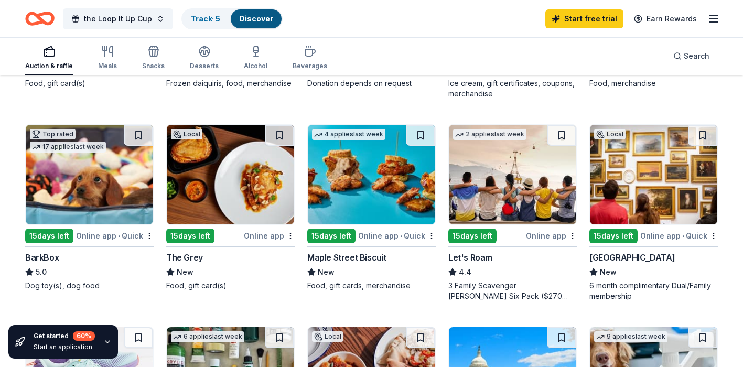
click at [234, 219] on img at bounding box center [230, 175] width 127 height 100
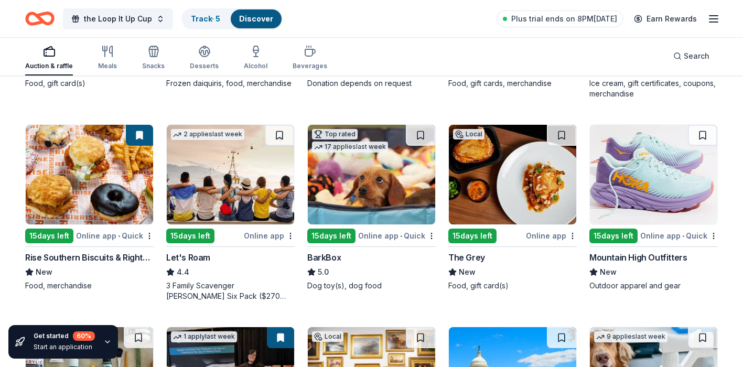
click at [672, 207] on img at bounding box center [653, 175] width 127 height 100
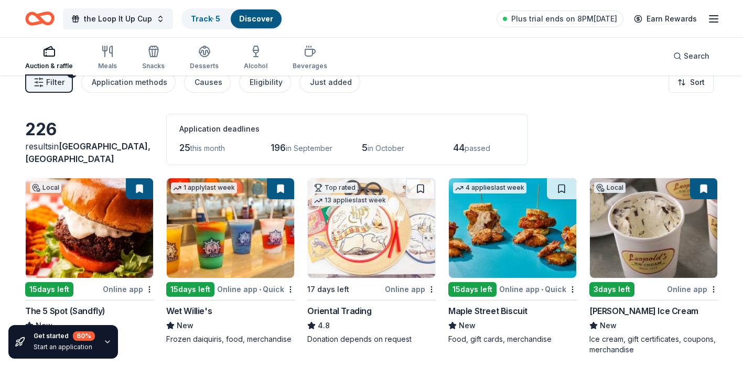
scroll to position [0, 0]
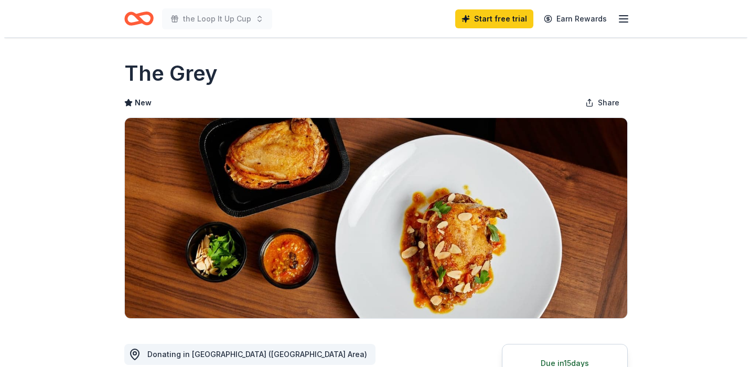
scroll to position [216, 0]
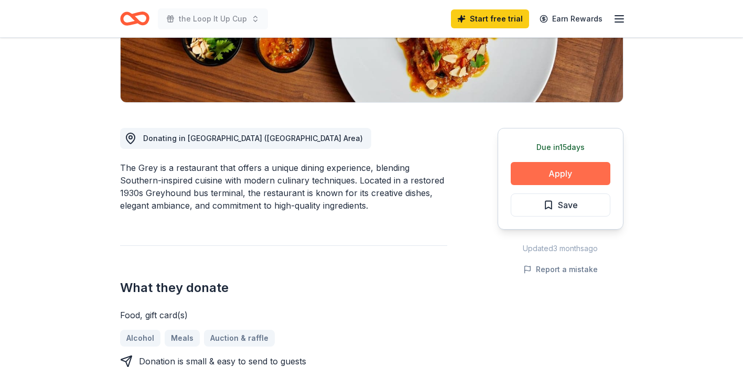
click at [534, 174] on button "Apply" at bounding box center [561, 173] width 100 height 23
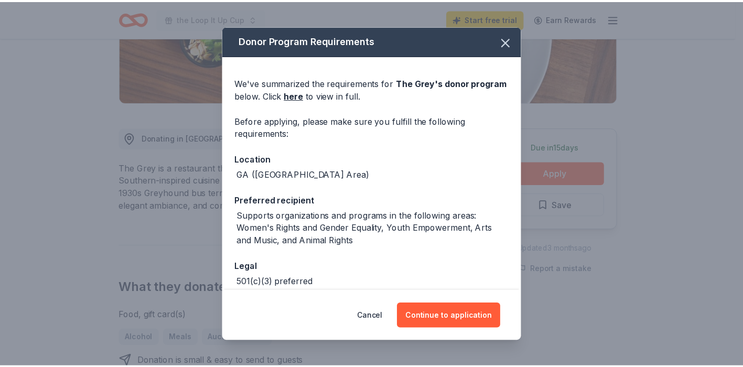
scroll to position [53, 0]
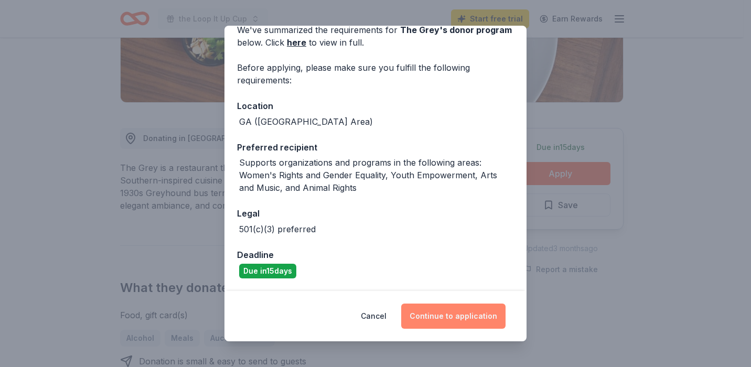
click at [451, 318] on button "Continue to application" at bounding box center [453, 316] width 104 height 25
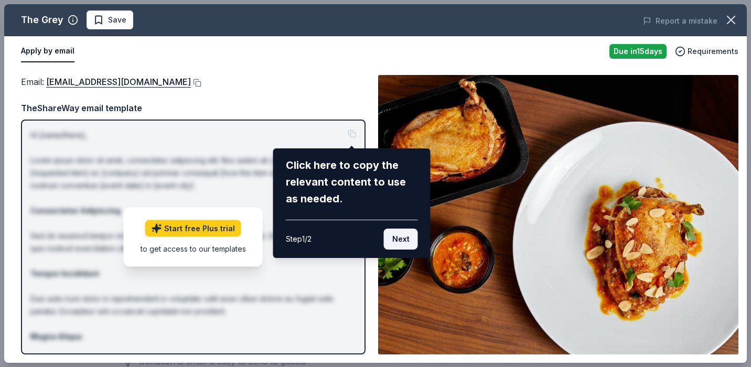
click at [403, 240] on button "Next" at bounding box center [401, 239] width 34 height 21
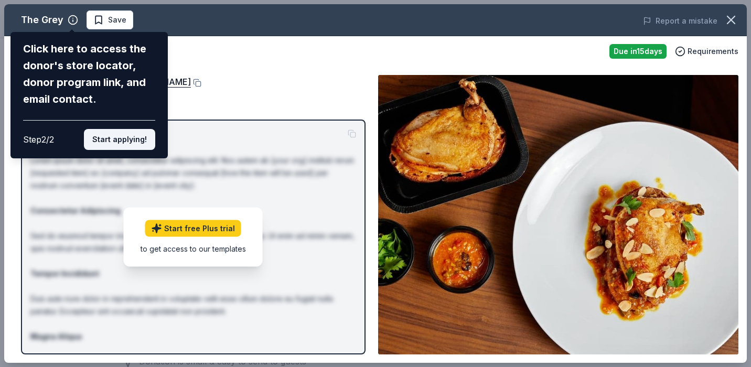
click at [130, 136] on button "Start applying!" at bounding box center [119, 139] width 71 height 21
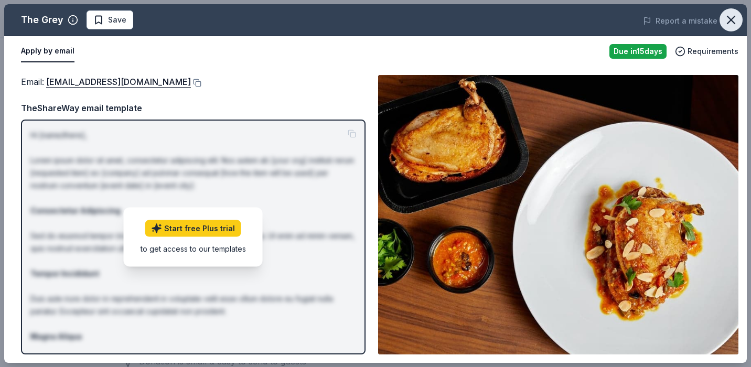
click at [732, 17] on icon "button" at bounding box center [731, 20] width 15 height 15
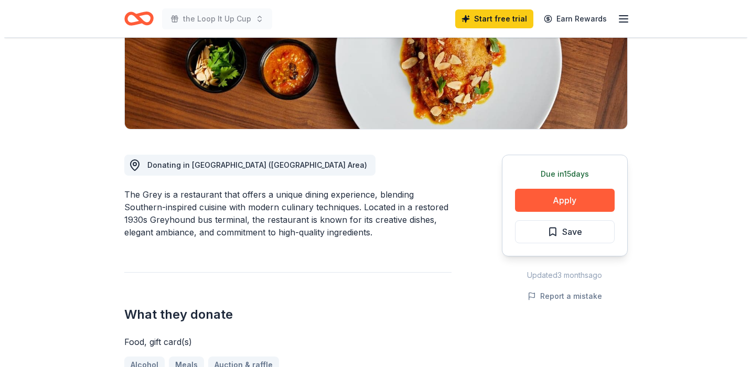
scroll to position [190, 0]
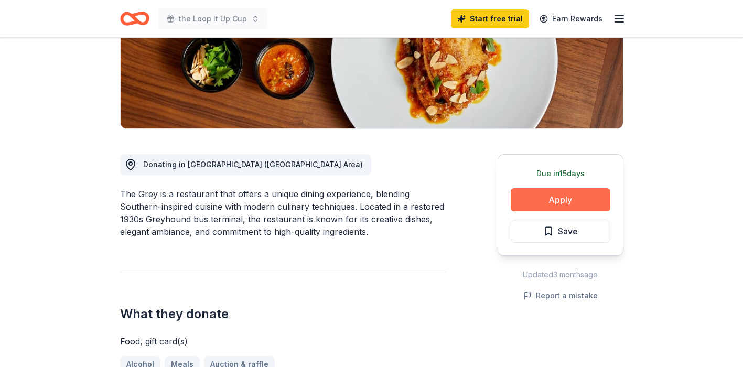
click at [573, 201] on button "Apply" at bounding box center [561, 199] width 100 height 23
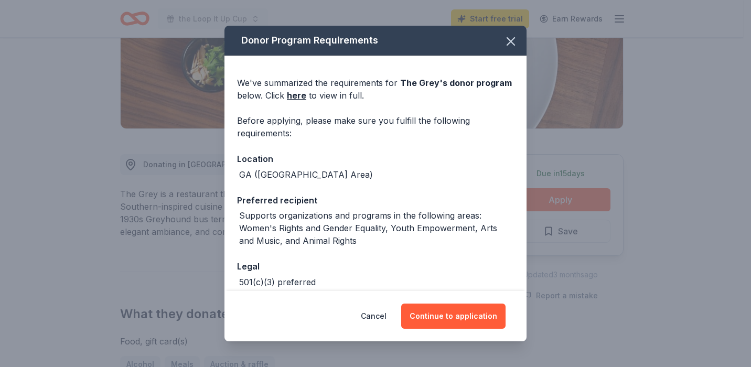
scroll to position [53, 0]
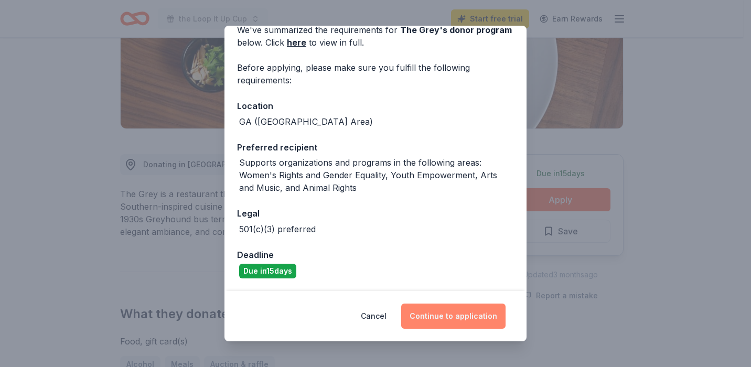
click at [459, 319] on button "Continue to application" at bounding box center [453, 316] width 104 height 25
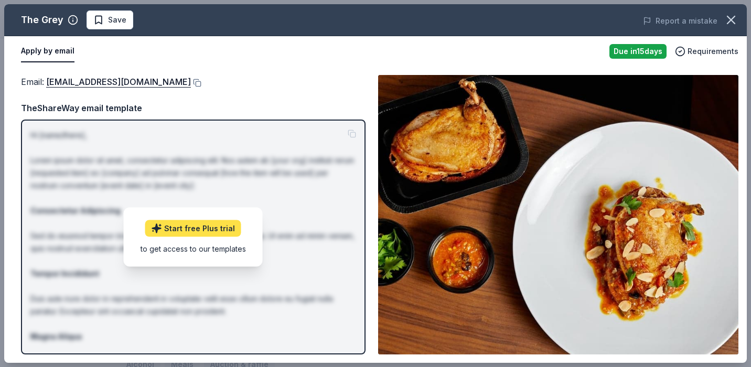
click at [179, 225] on link "Start free Plus trial" at bounding box center [193, 228] width 96 height 17
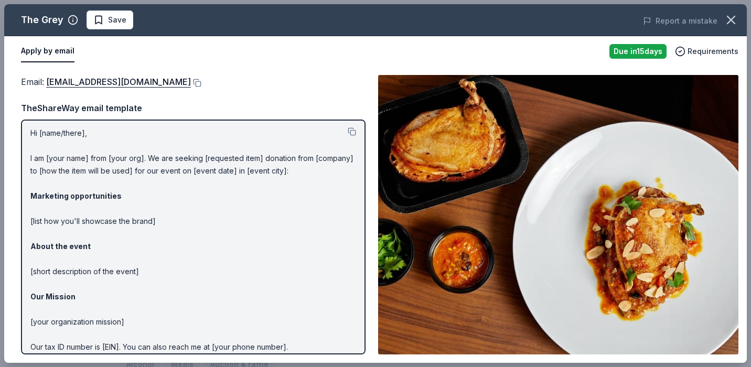
scroll to position [0, 0]
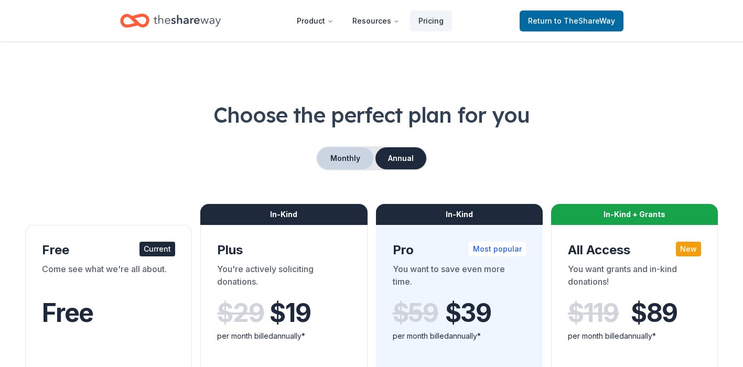
click at [355, 155] on button "Monthly" at bounding box center [345, 158] width 56 height 22
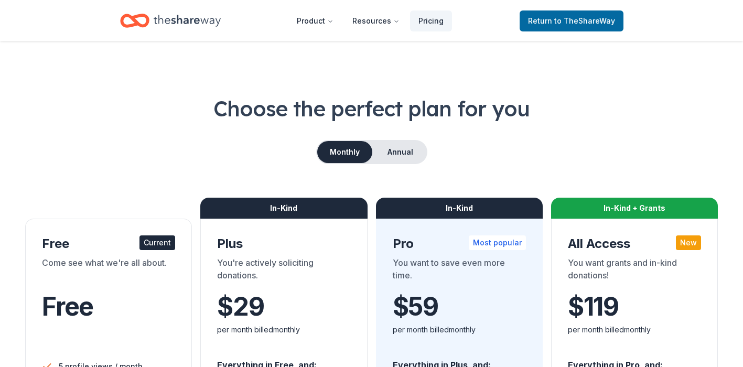
scroll to position [5, 0]
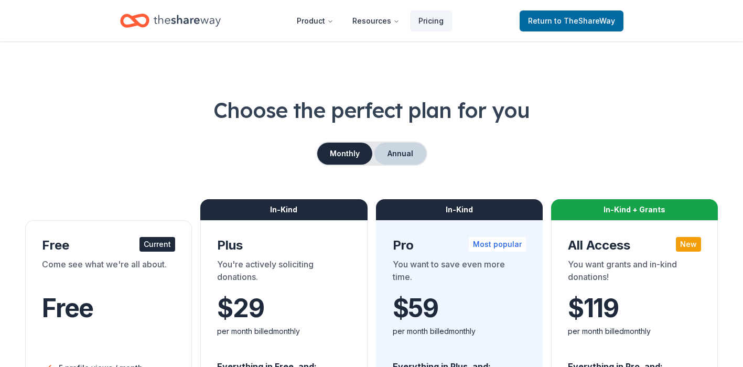
click at [395, 151] on button "Annual" at bounding box center [400, 154] width 52 height 22
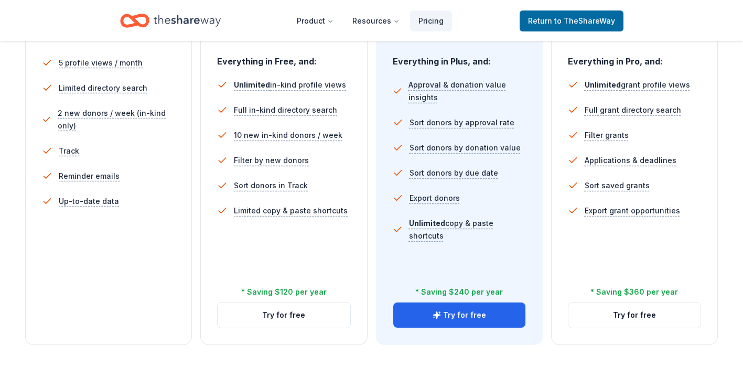
scroll to position [341, 0]
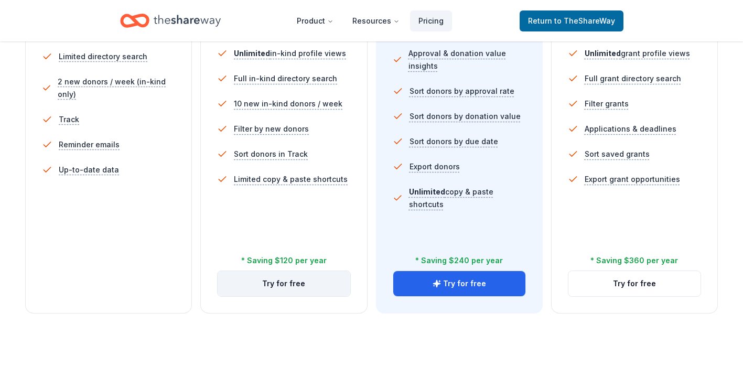
click at [266, 282] on button "Try for free" at bounding box center [284, 283] width 132 height 25
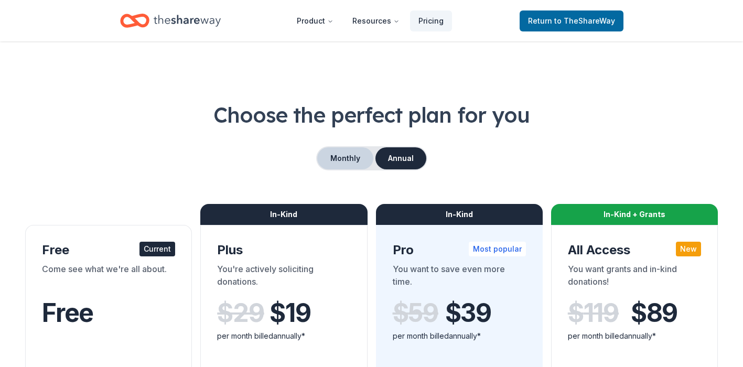
click at [351, 155] on button "Monthly" at bounding box center [345, 158] width 56 height 22
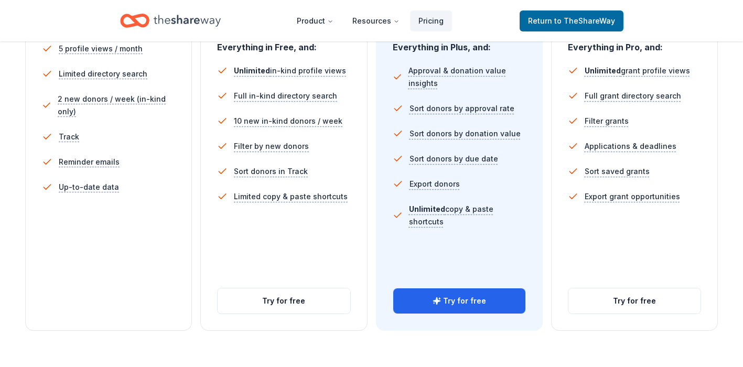
scroll to position [495, 0]
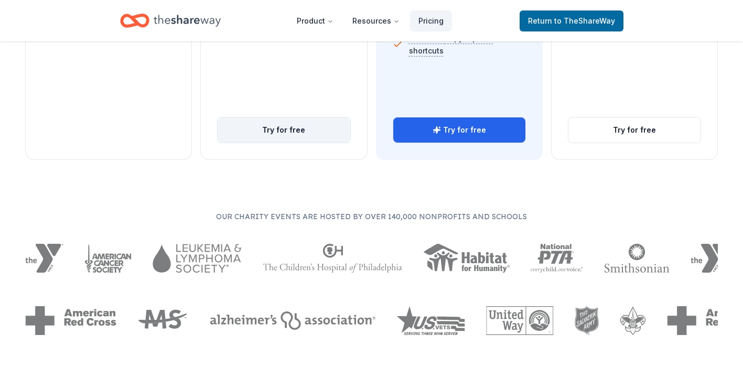
click at [293, 126] on button "Try for free" at bounding box center [284, 129] width 132 height 25
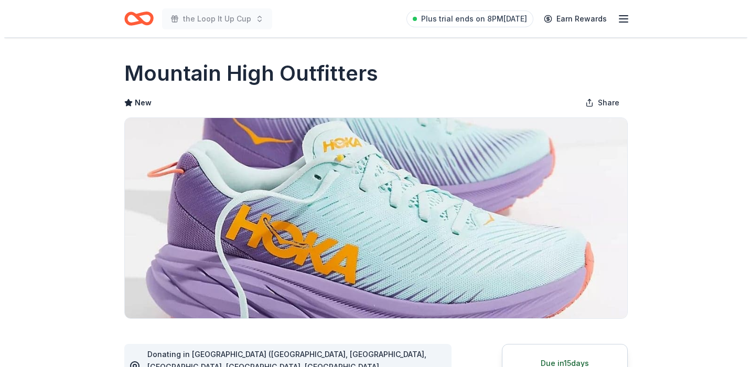
scroll to position [281, 0]
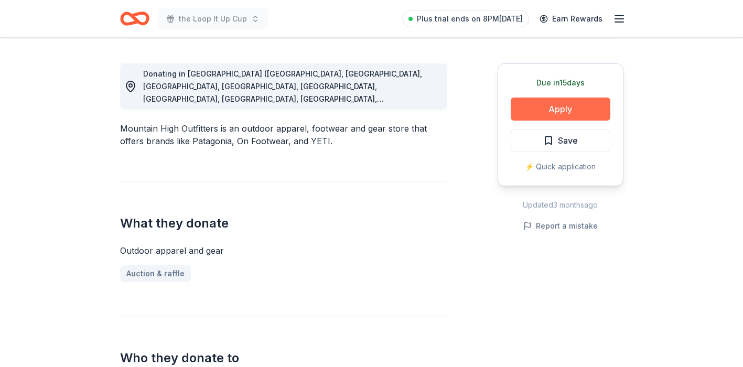
click at [569, 110] on button "Apply" at bounding box center [561, 109] width 100 height 23
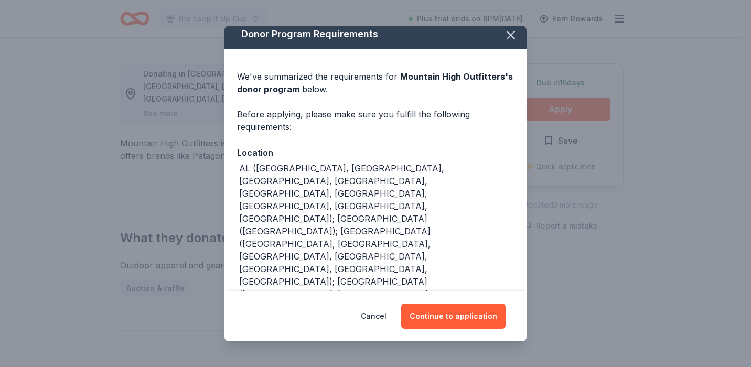
scroll to position [37, 0]
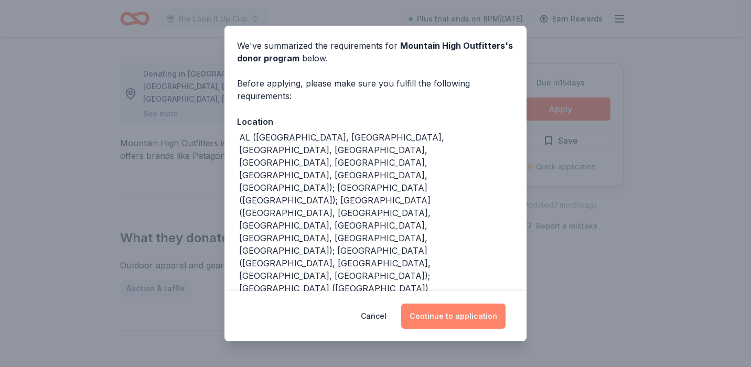
click at [453, 317] on button "Continue to application" at bounding box center [453, 316] width 104 height 25
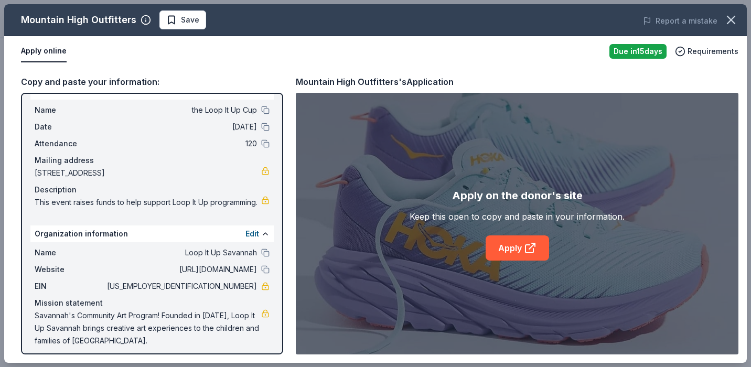
scroll to position [38, 0]
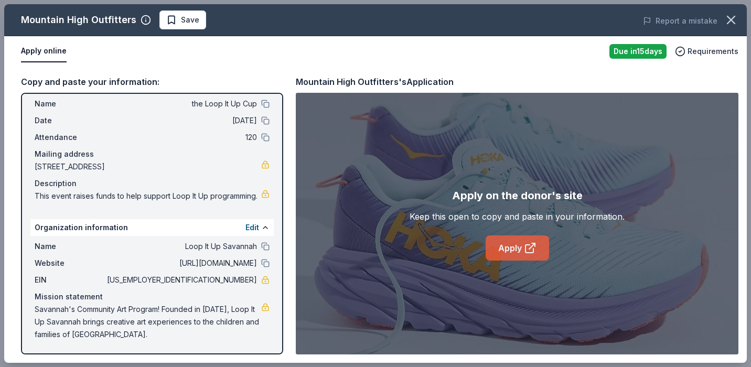
click at [505, 242] on link "Apply" at bounding box center [517, 247] width 63 height 25
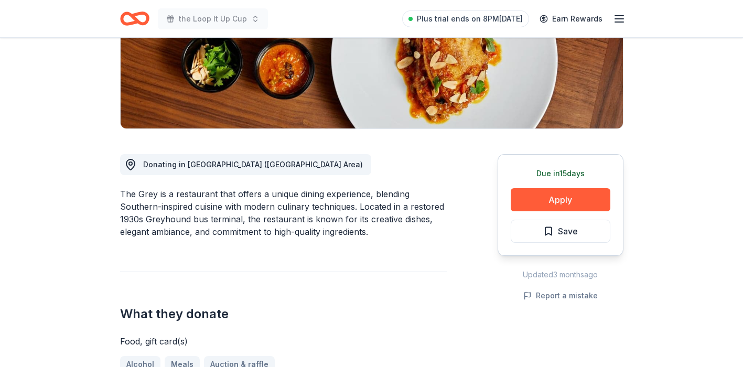
scroll to position [190, 0]
